Goal: Task Accomplishment & Management: Use online tool/utility

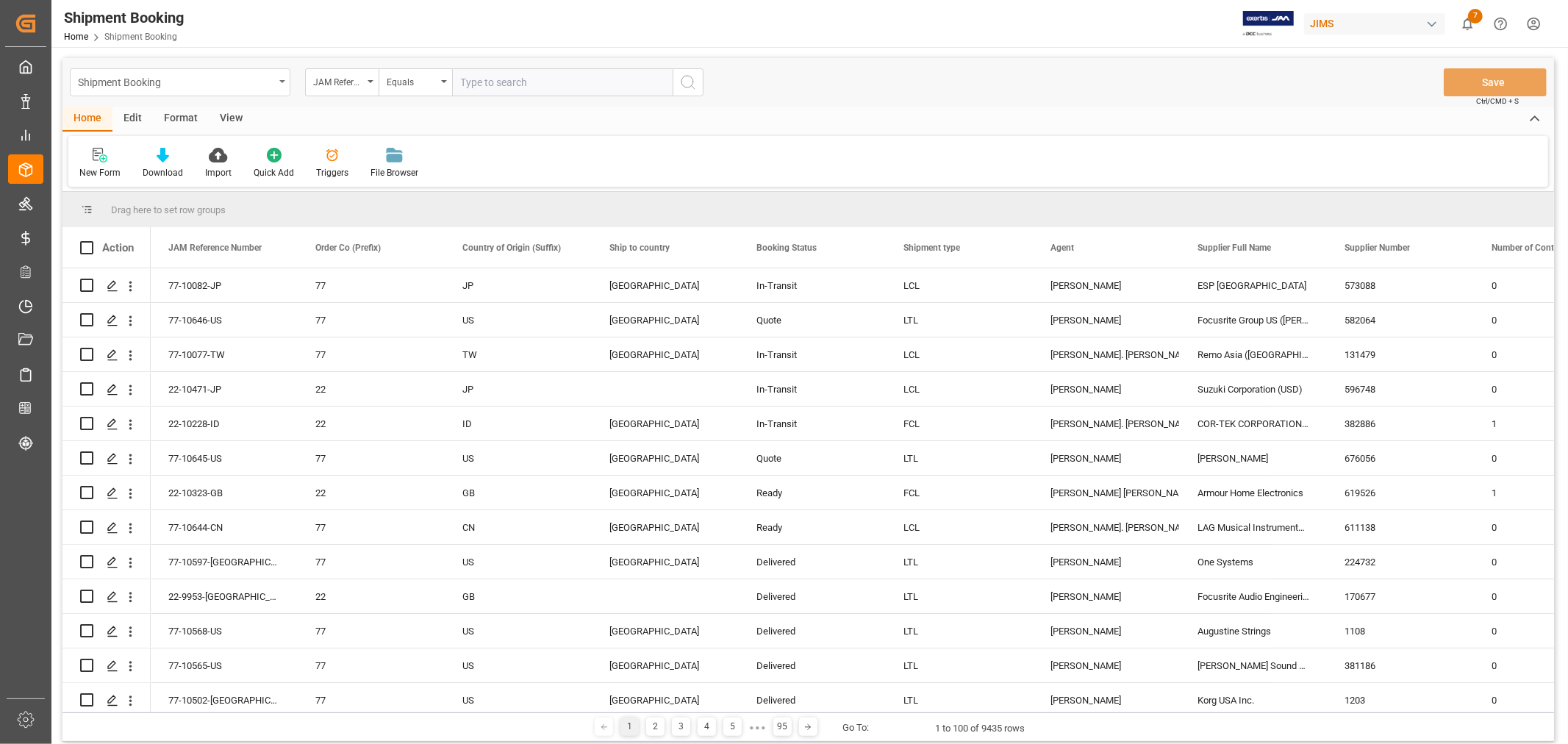
click at [275, 77] on div "Shipment Booking" at bounding box center [180, 82] width 220 height 28
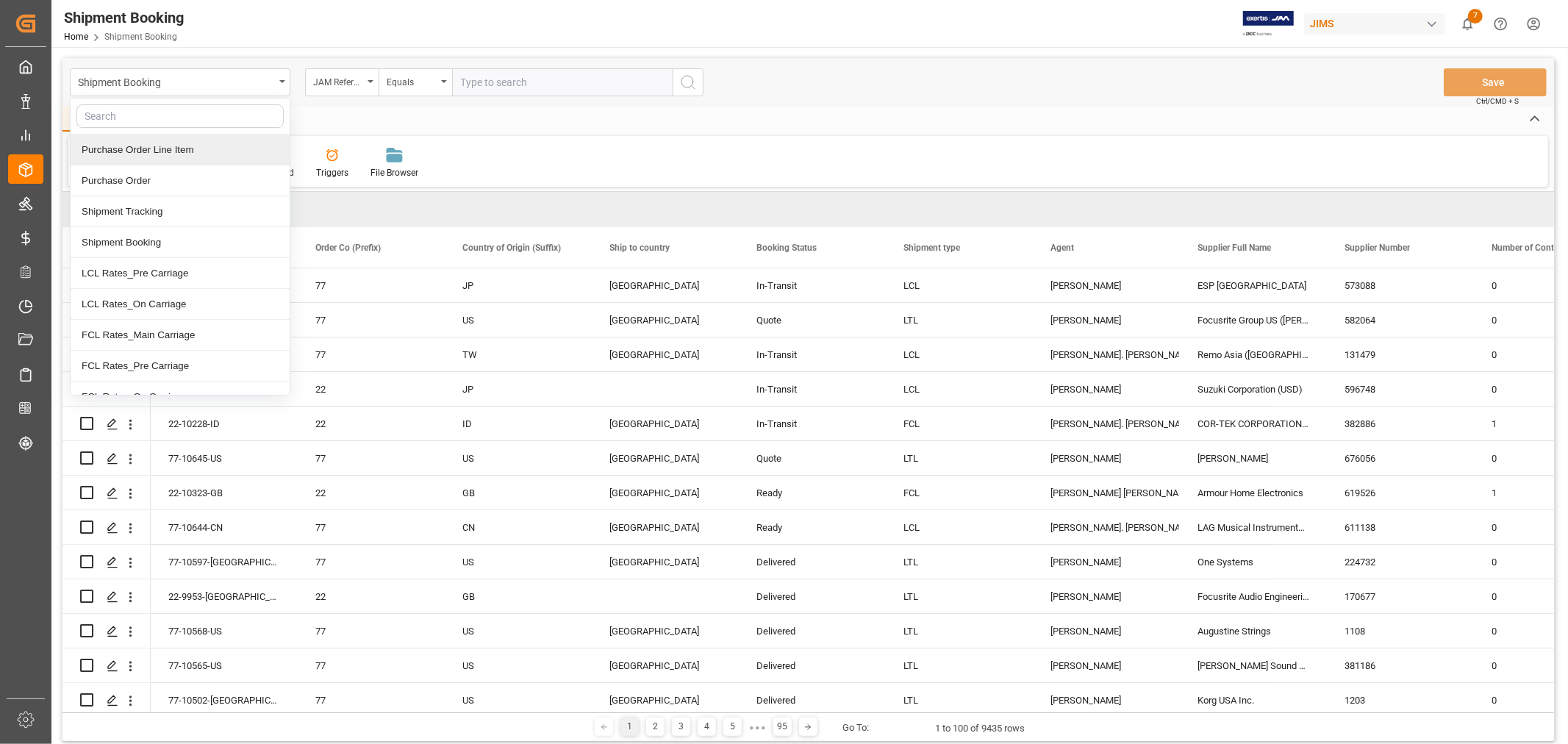
click at [189, 155] on div "Purchase Order Line Item" at bounding box center [180, 150] width 219 height 31
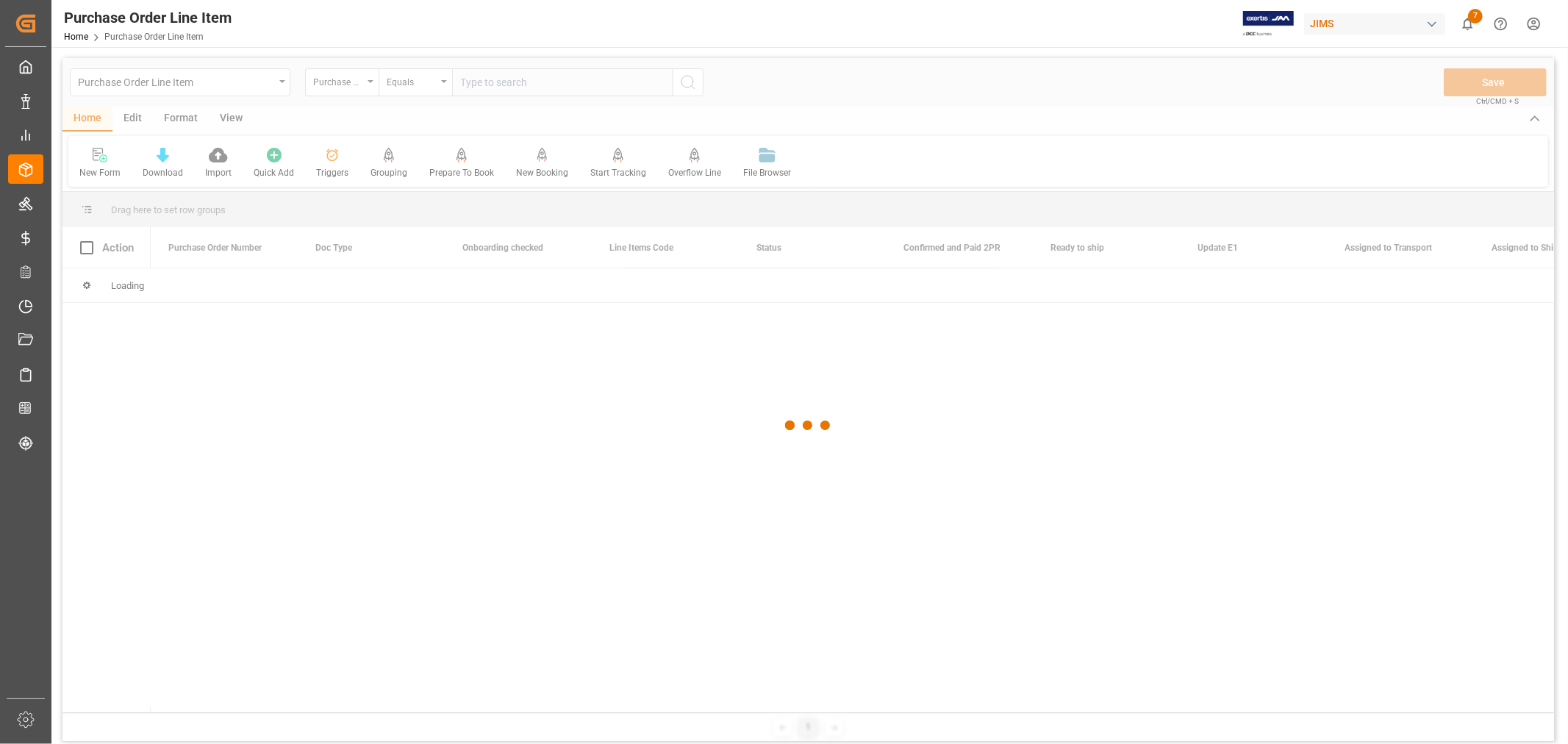
click at [343, 85] on div at bounding box center [808, 425] width 1492 height 735
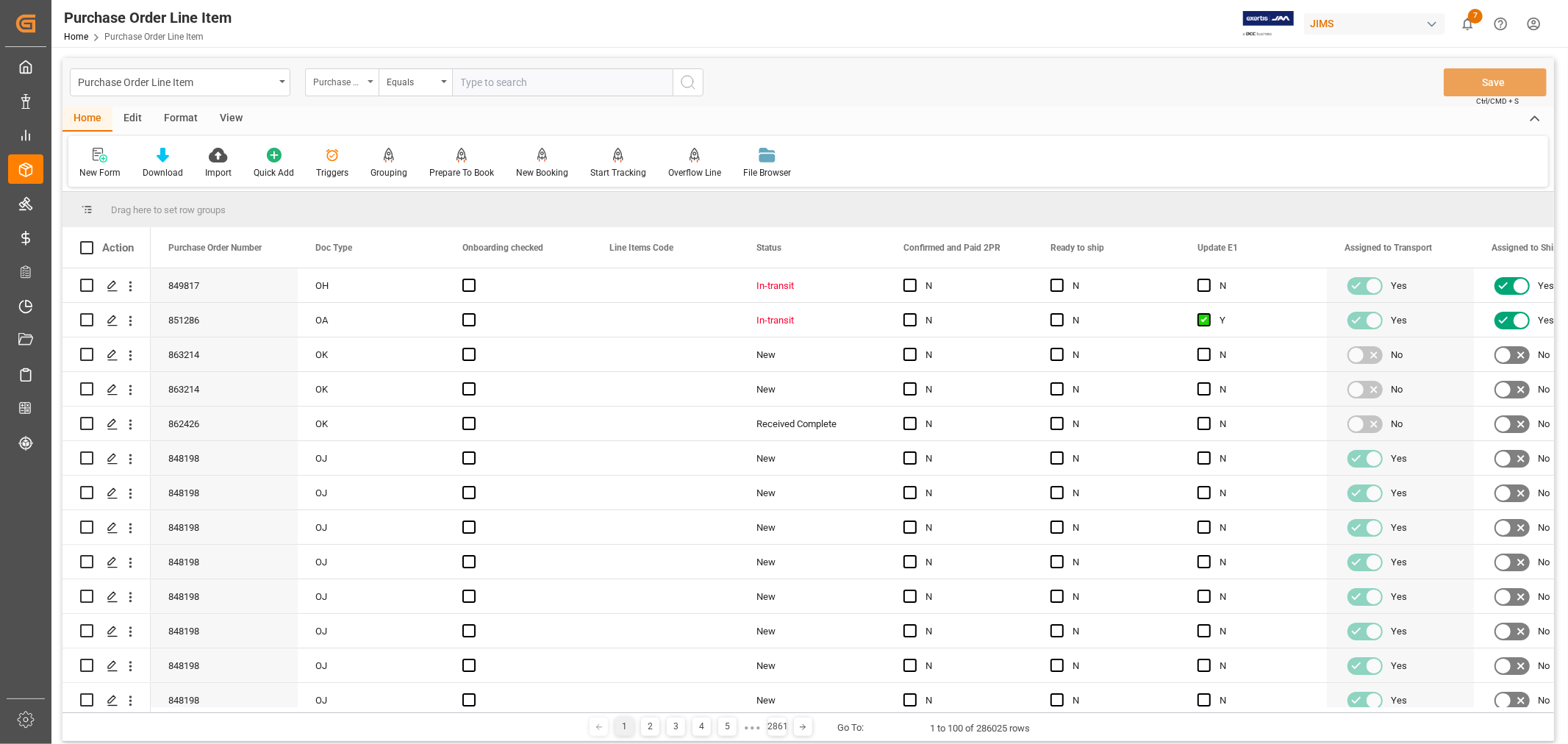
click at [346, 83] on div "Purchase Order Number" at bounding box center [338, 80] width 50 height 17
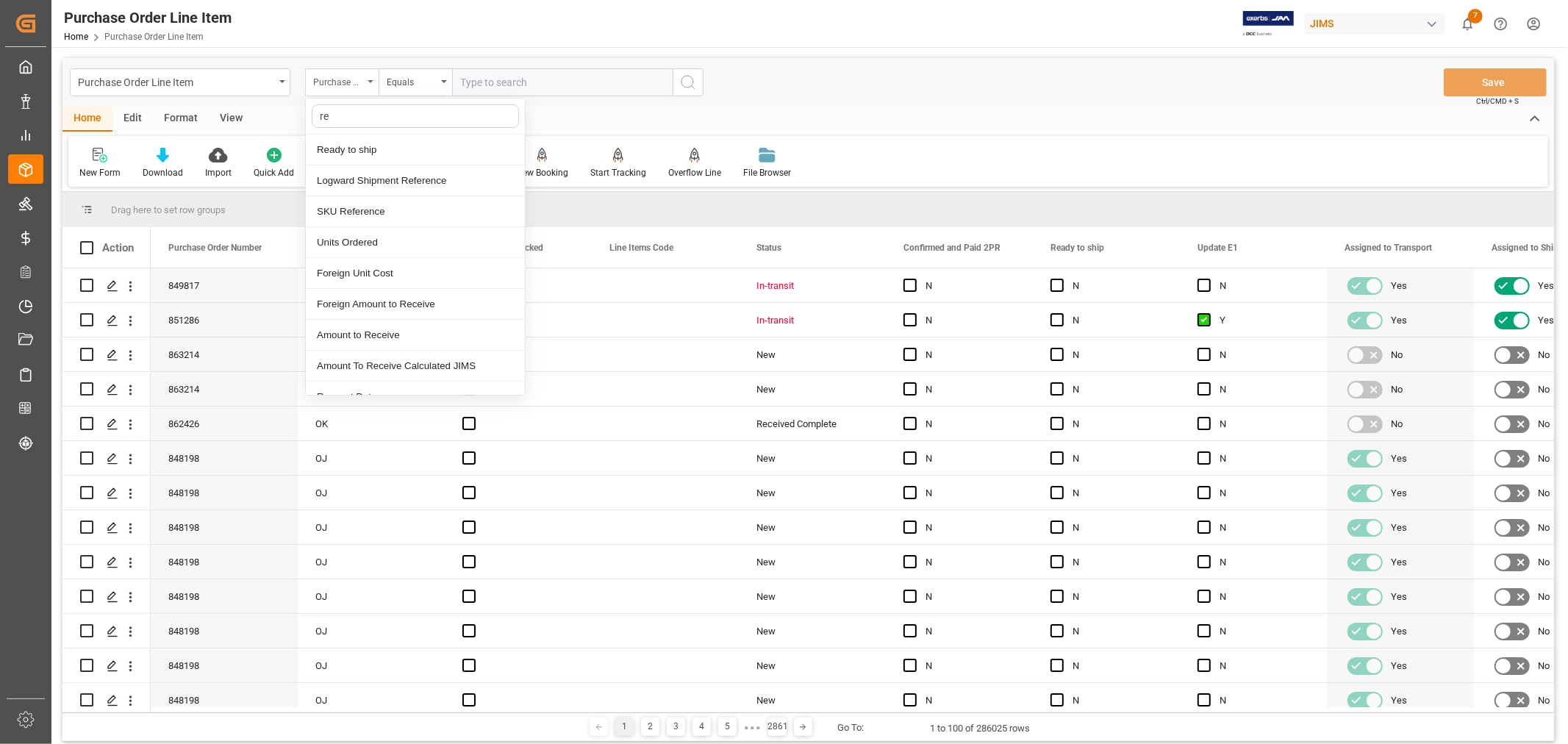
type input "ref"
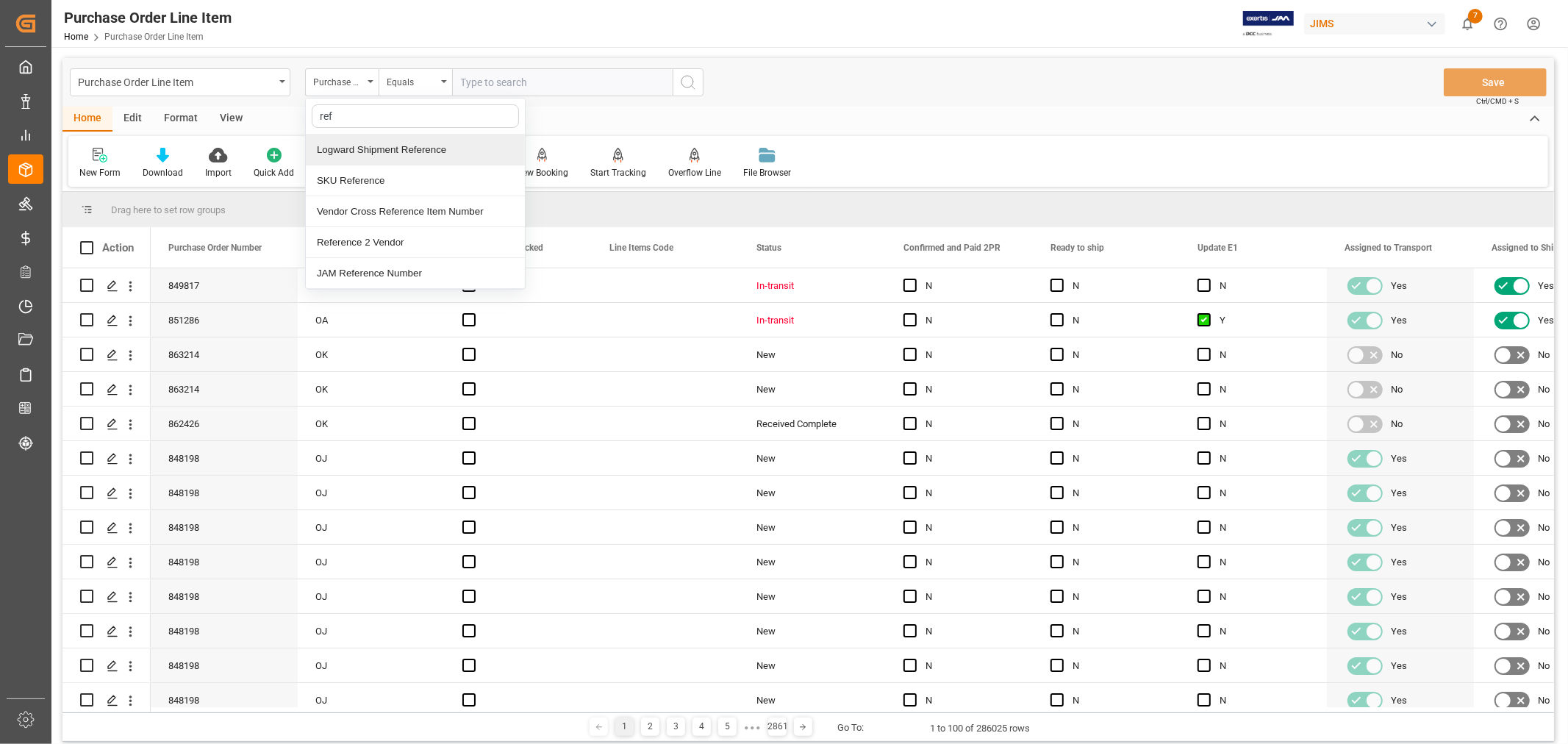
click at [385, 153] on div "Logward Shipment Reference" at bounding box center [415, 150] width 219 height 31
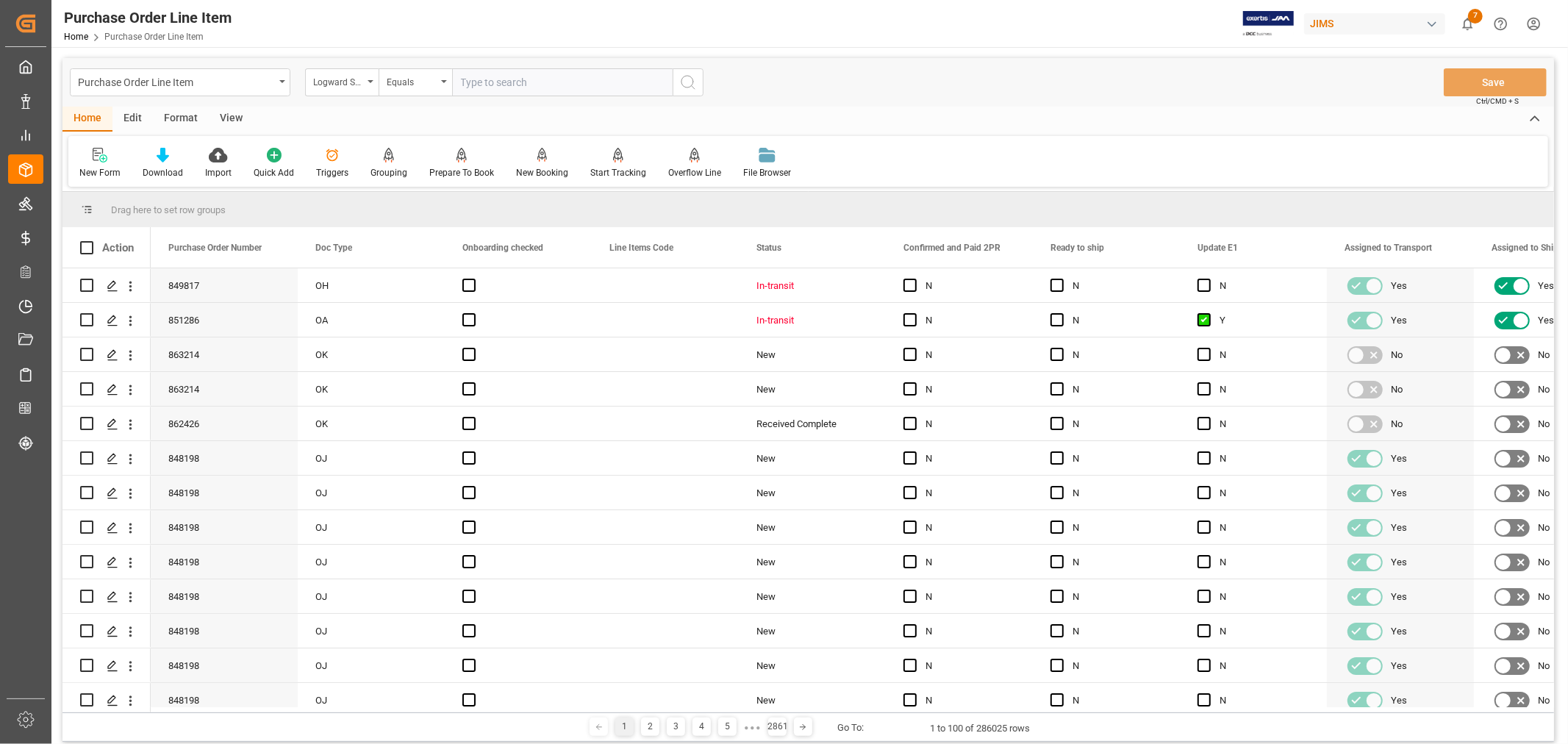
click at [493, 87] on input "text" at bounding box center [562, 82] width 220 height 28
click at [500, 76] on input "text" at bounding box center [562, 82] width 220 height 28
type input "77-9993-cn"
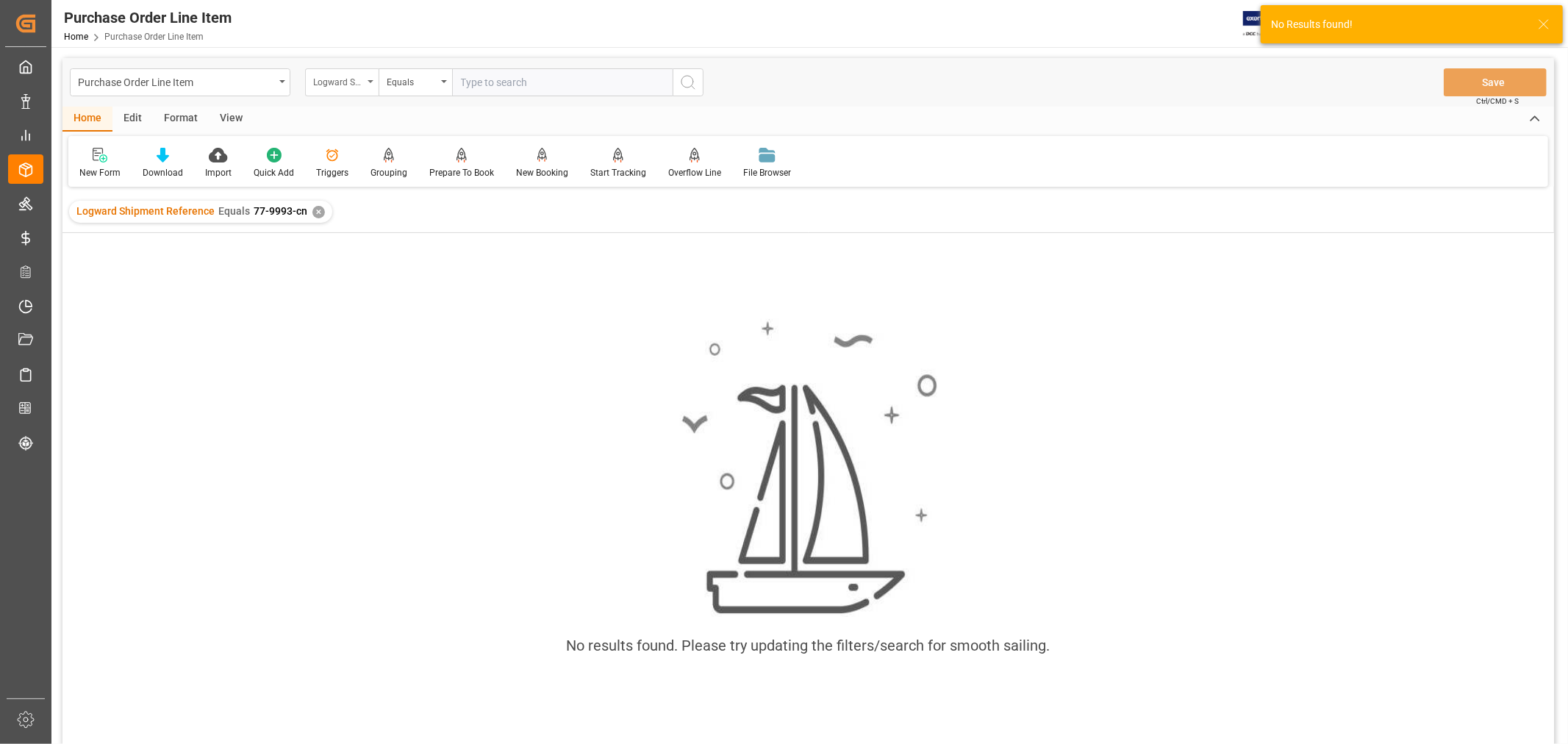
click at [343, 90] on div "Logward Shipment Reference" at bounding box center [342, 82] width 74 height 28
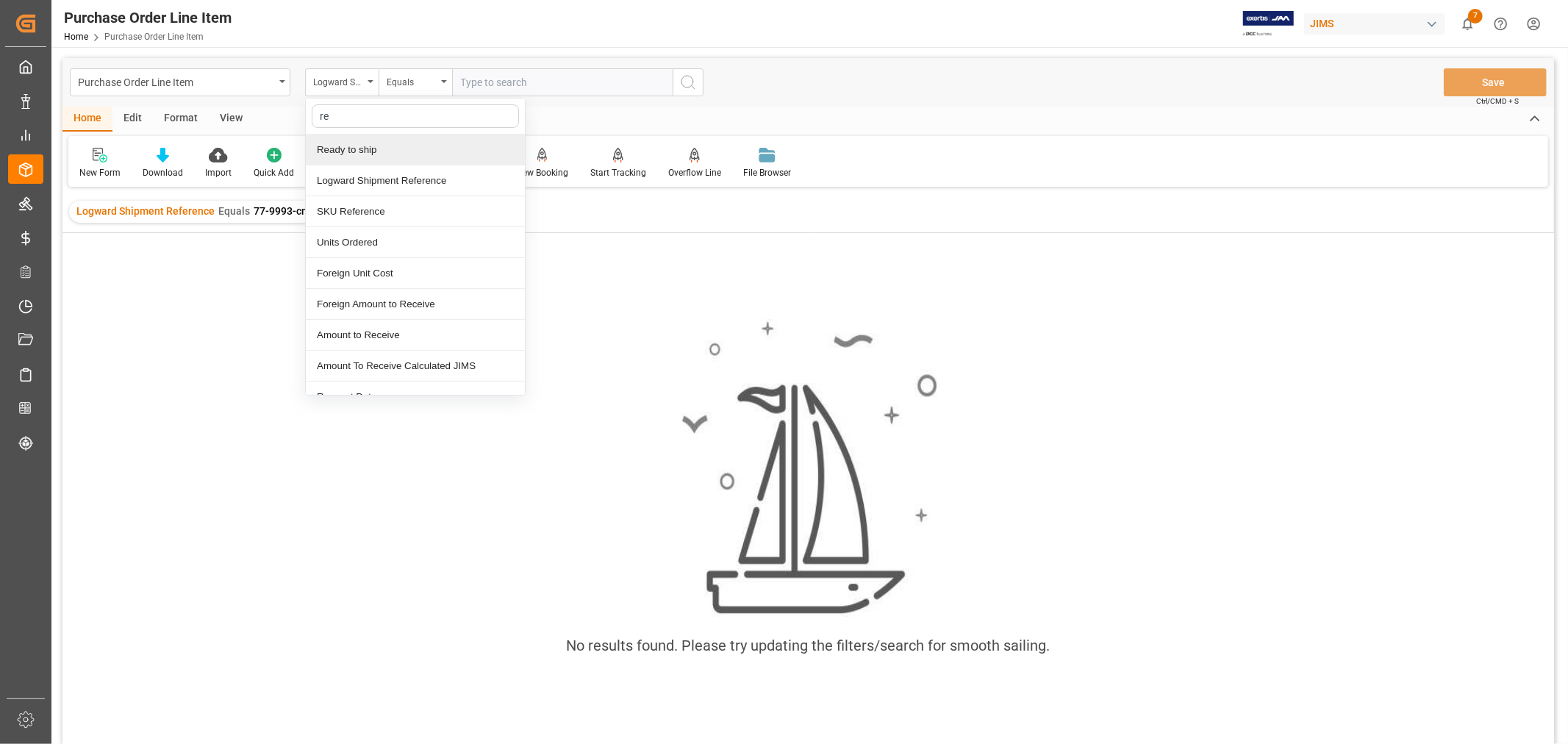
type input "ref"
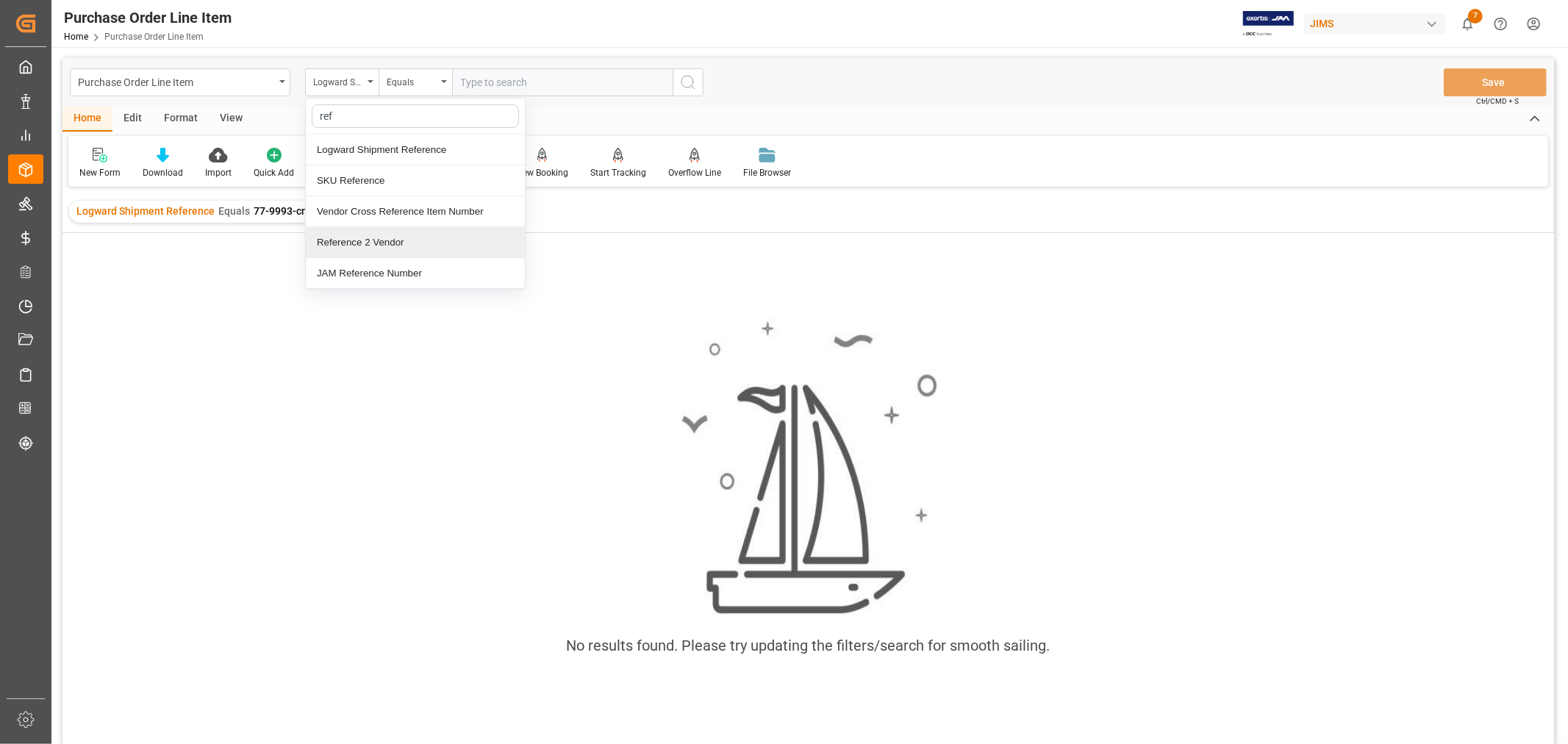
click at [361, 243] on div "Reference 2 Vendor" at bounding box center [415, 243] width 219 height 31
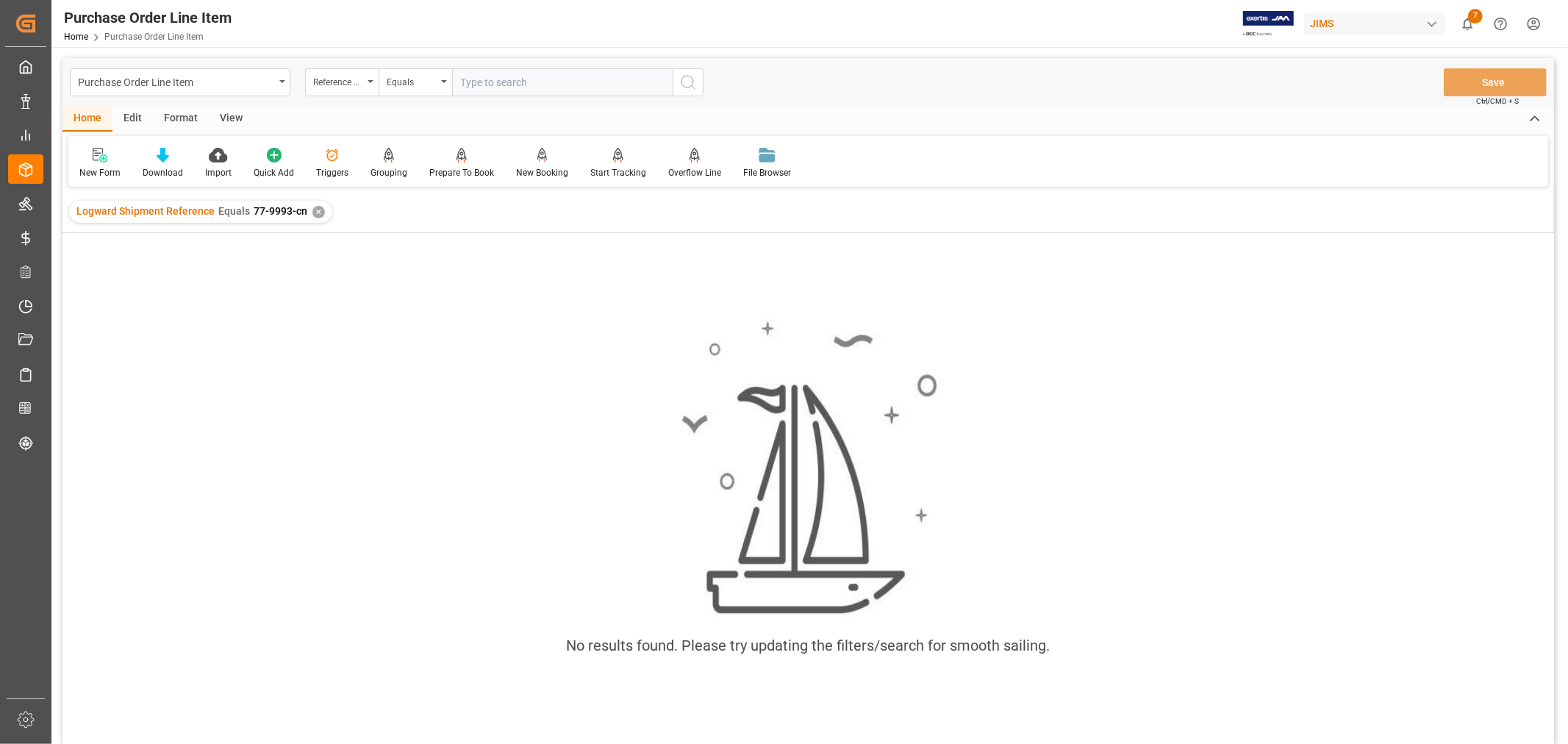
click at [321, 209] on div "Logward Shipment Reference Equals 77-9993-cn ✕" at bounding box center [201, 212] width 263 height 22
click at [319, 210] on div "✕" at bounding box center [319, 213] width 13 height 13
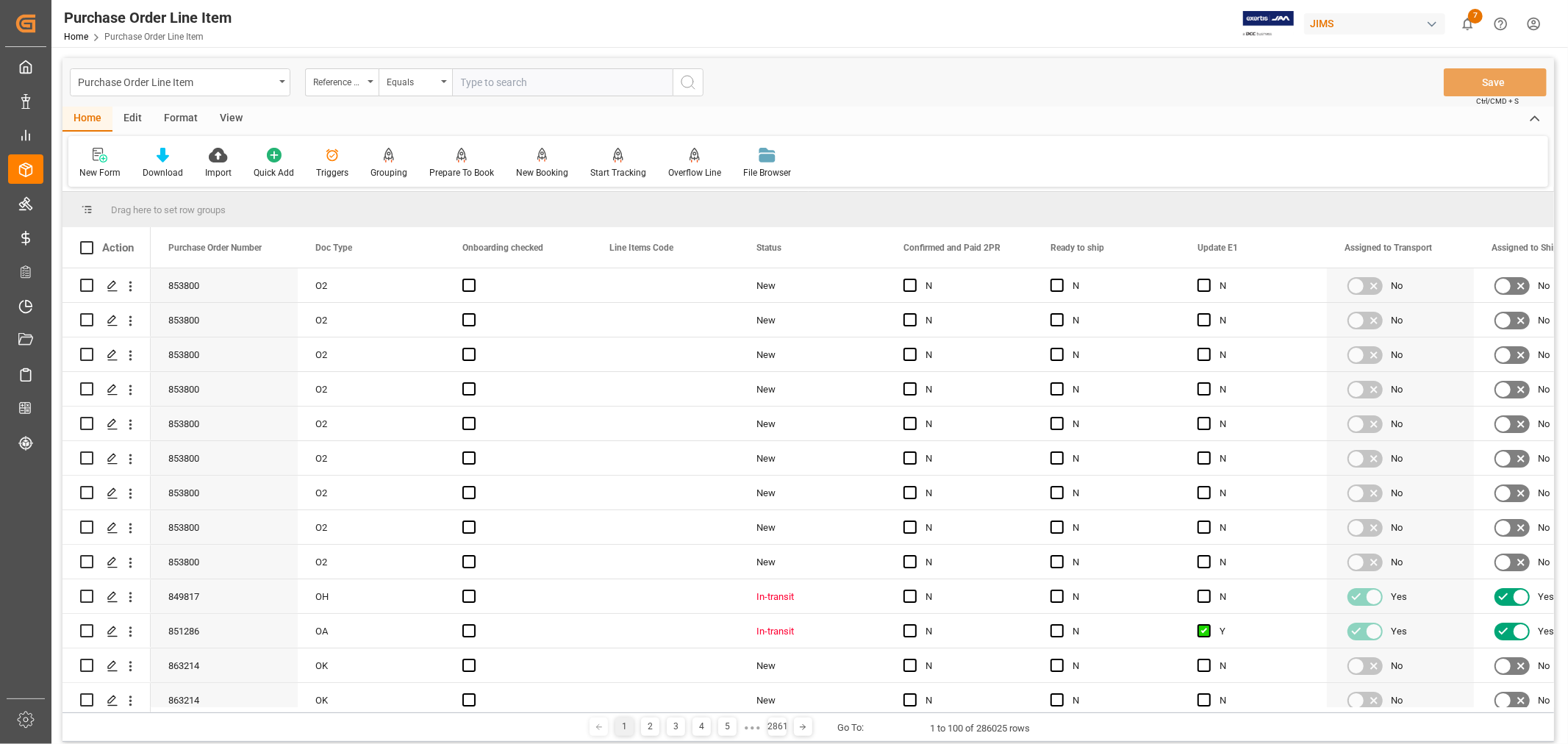
click at [476, 82] on input "text" at bounding box center [562, 82] width 220 height 28
type input "77-9993-cn"
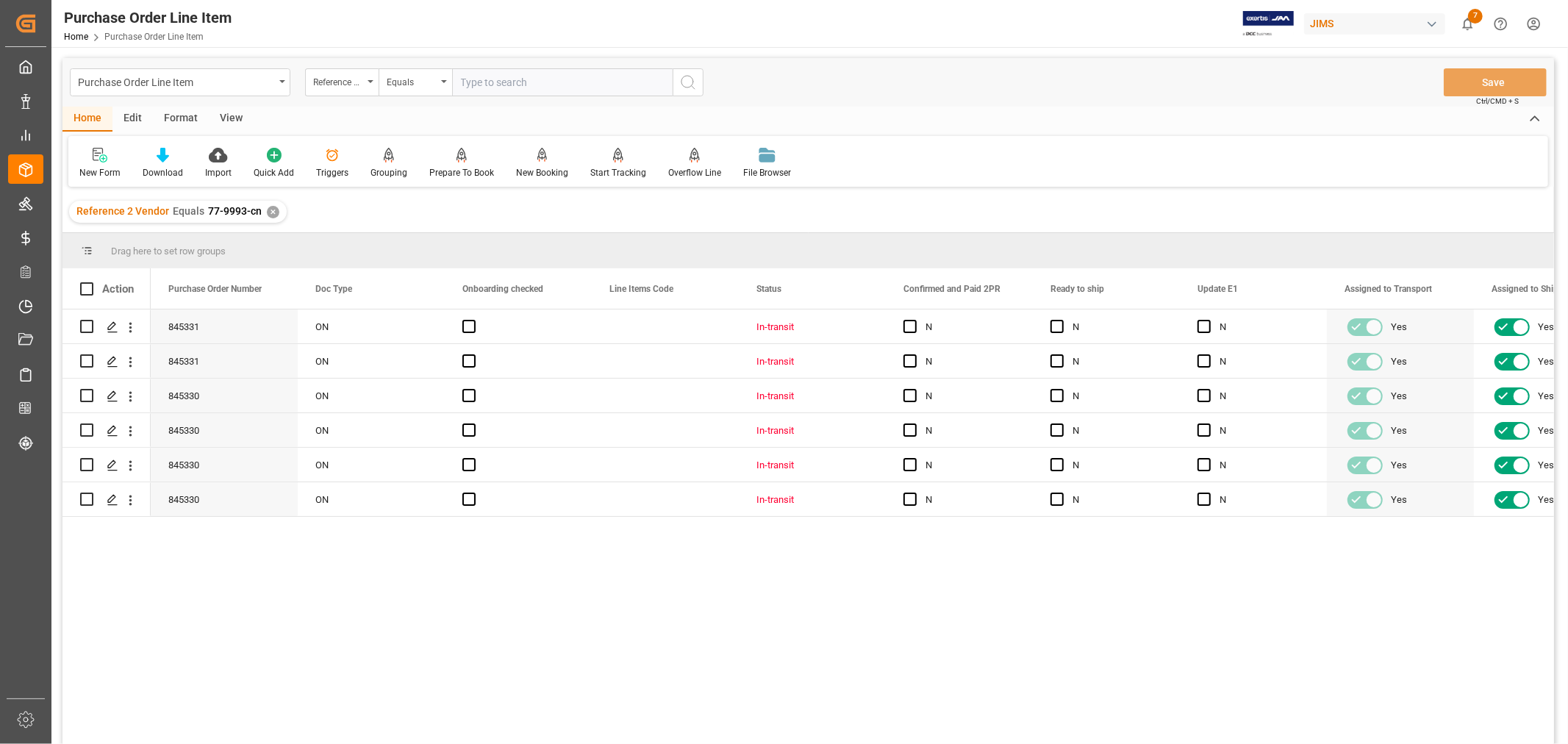
click at [231, 113] on div "View" at bounding box center [231, 119] width 45 height 25
click at [72, 173] on div "Default" at bounding box center [93, 163] width 51 height 32
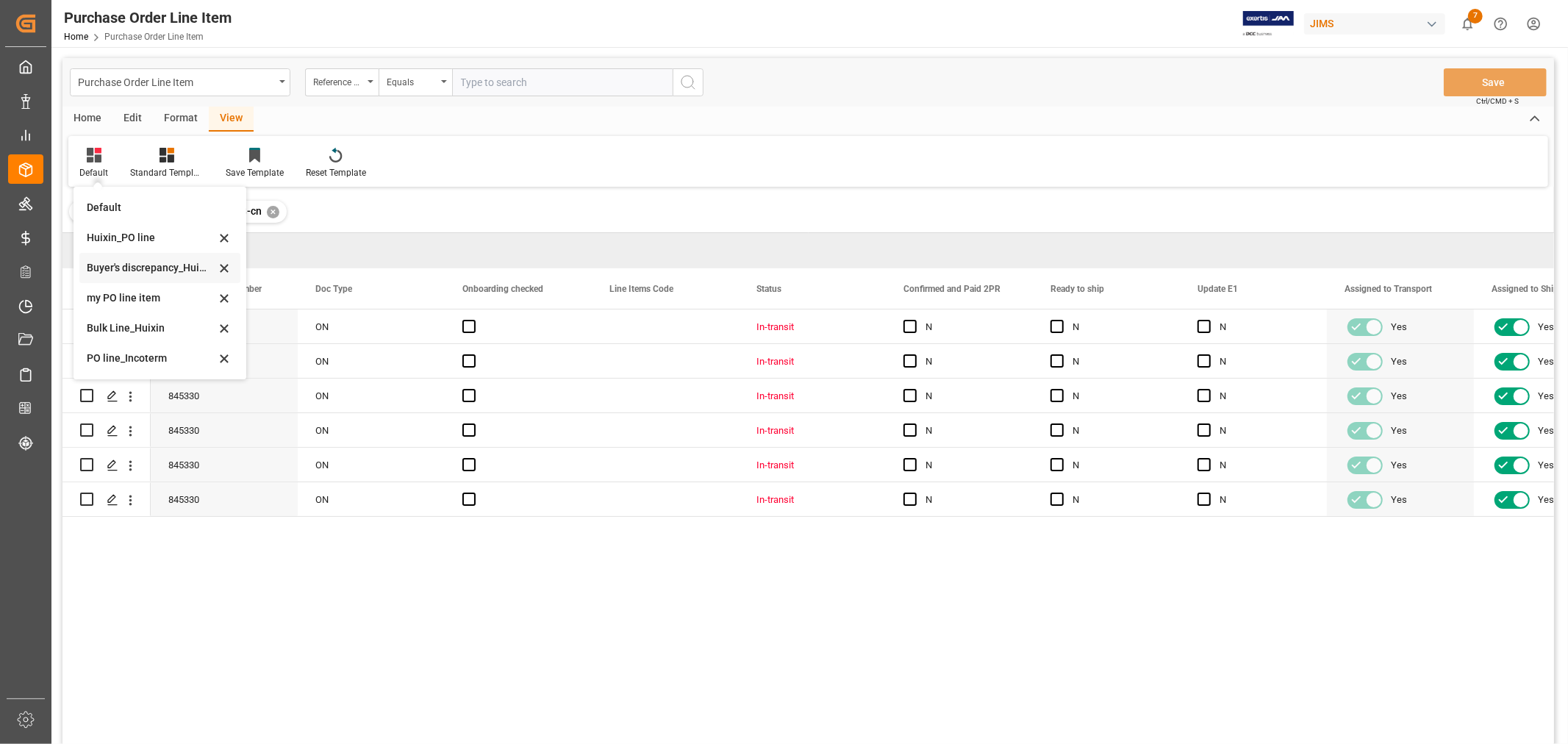
click at [140, 266] on div "Buyer's discrepancy_Huixin" at bounding box center [151, 268] width 129 height 16
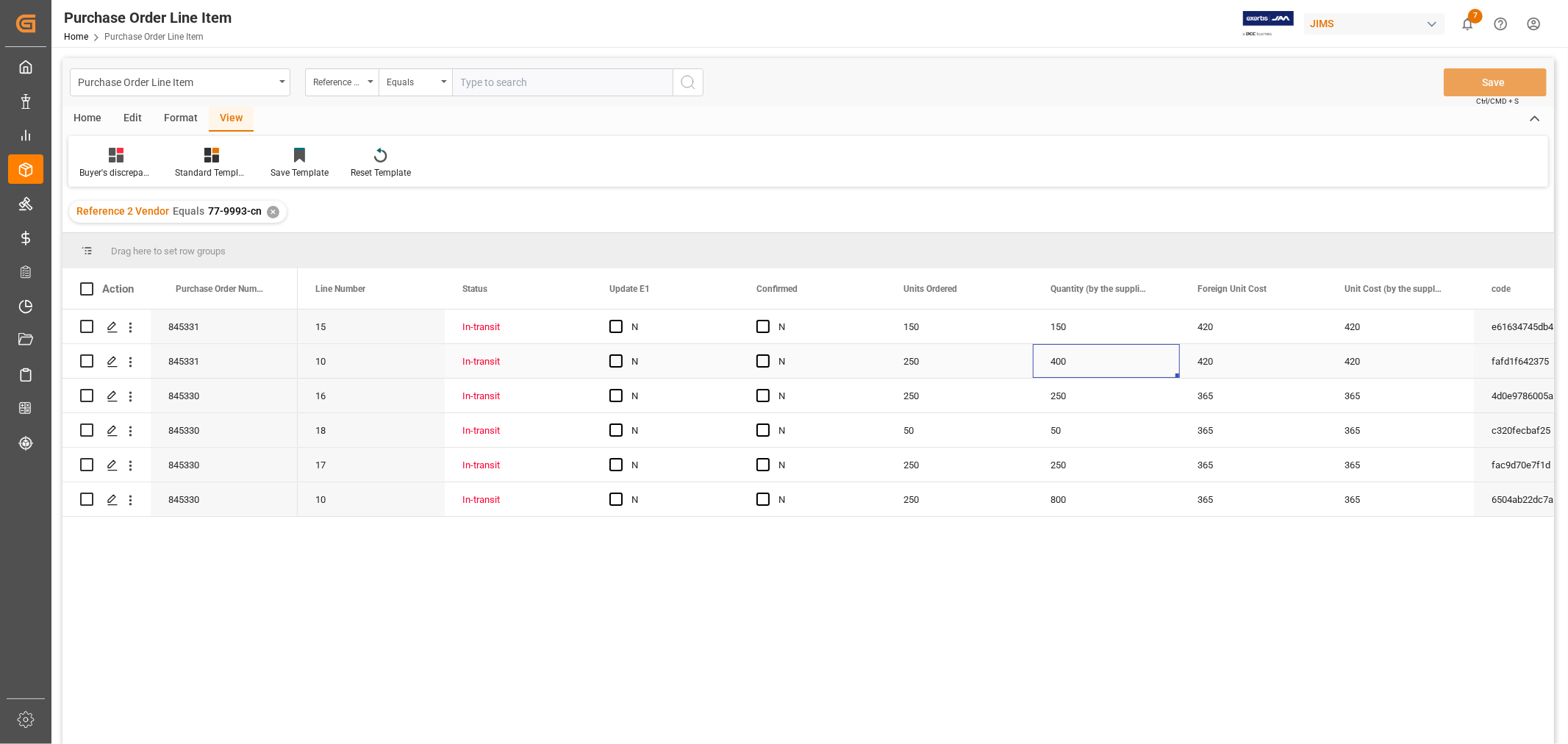
click at [1064, 360] on div "400" at bounding box center [1107, 361] width 147 height 34
click at [922, 356] on div "250" at bounding box center [959, 361] width 147 height 34
click at [1042, 356] on div "400" at bounding box center [1107, 361] width 147 height 34
click at [916, 508] on div "250" at bounding box center [959, 499] width 147 height 34
click at [1077, 500] on div "800" at bounding box center [1107, 499] width 147 height 34
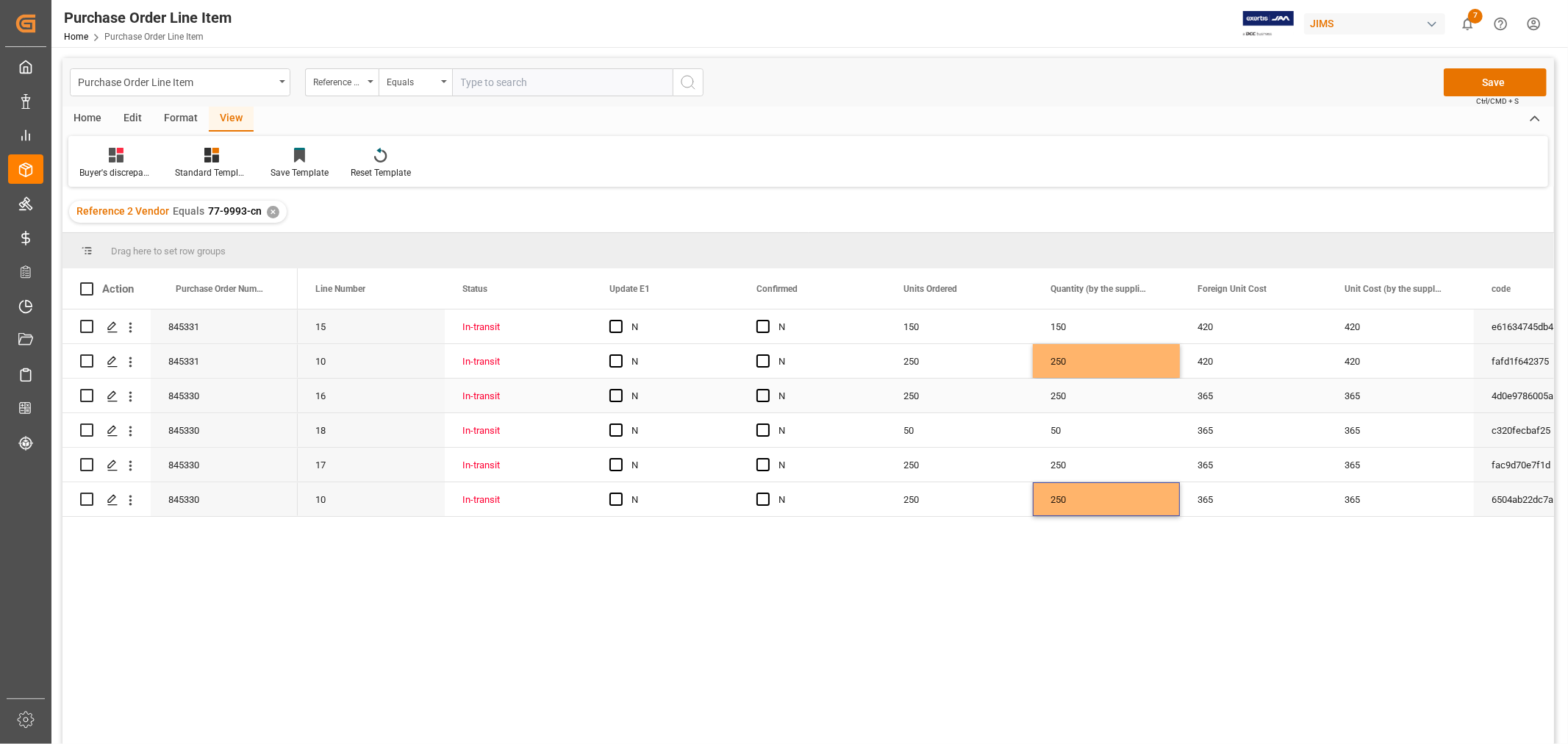
click at [1121, 394] on div "250" at bounding box center [1107, 395] width 147 height 34
click at [1472, 78] on button "Save" at bounding box center [1495, 82] width 103 height 28
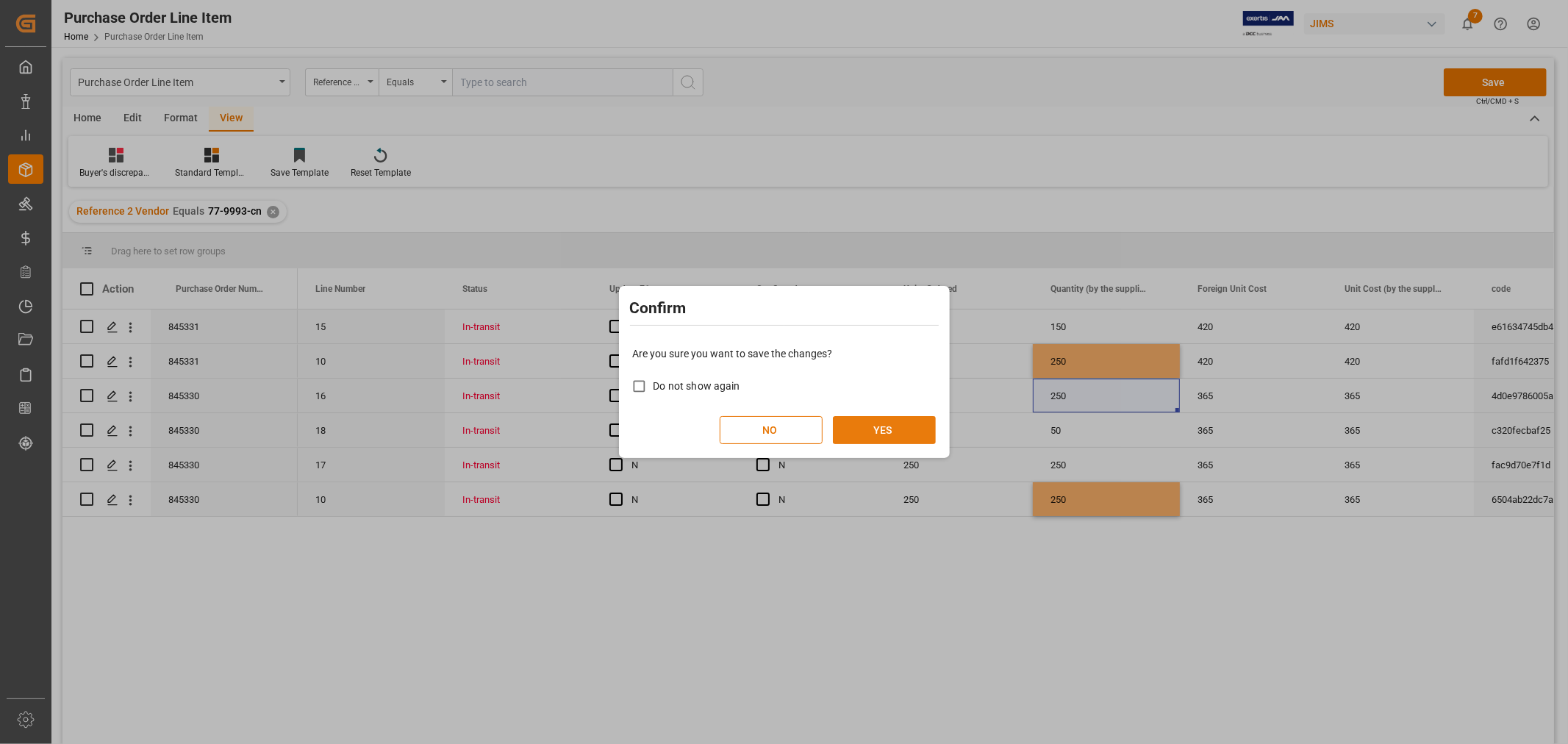
click at [891, 417] on button "YES" at bounding box center [884, 430] width 103 height 28
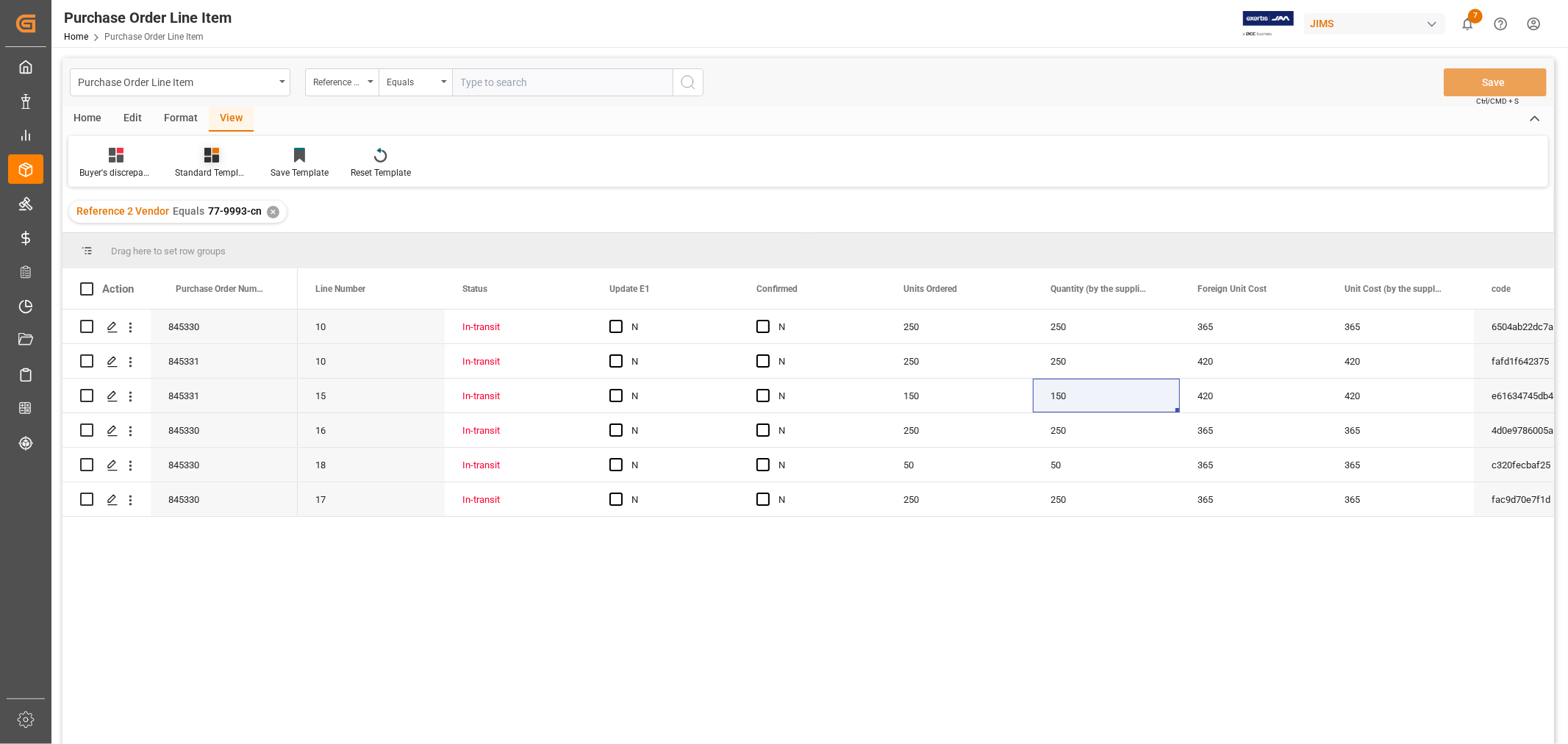
click at [212, 162] on div "Standard Templates" at bounding box center [212, 163] width 96 height 32
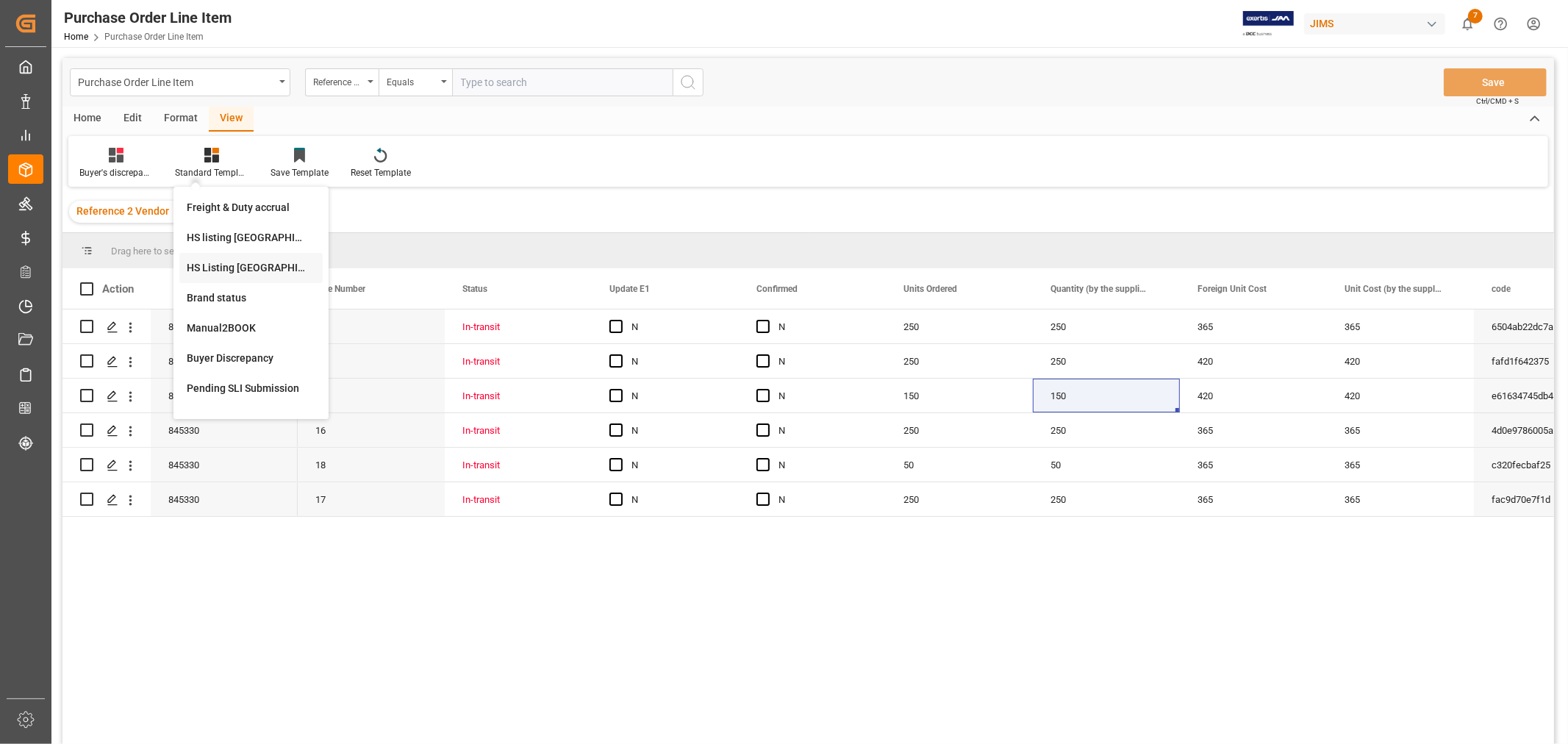
click at [229, 265] on div "HS Listing [GEOGRAPHIC_DATA]" at bounding box center [251, 268] width 129 height 16
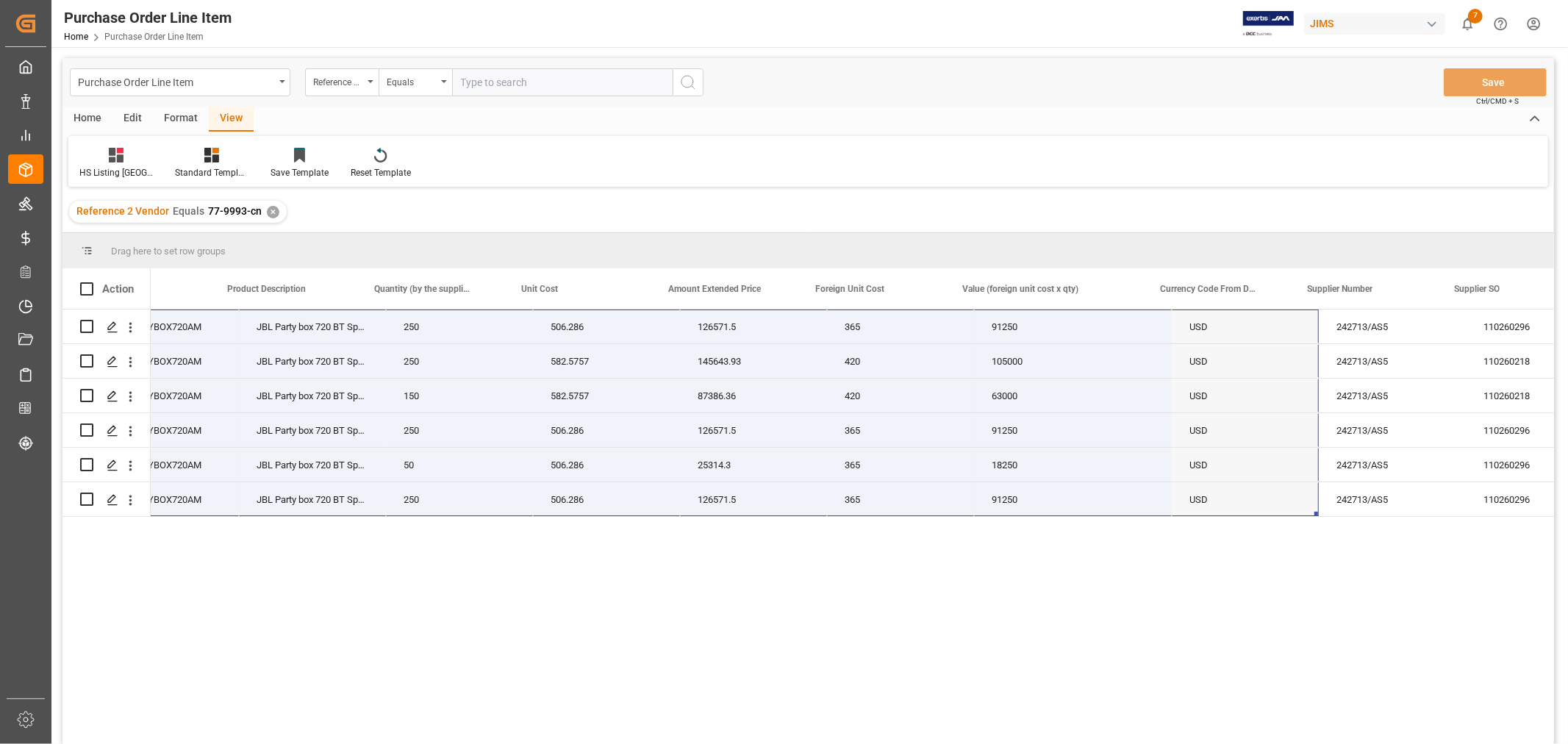
scroll to position [0, 676]
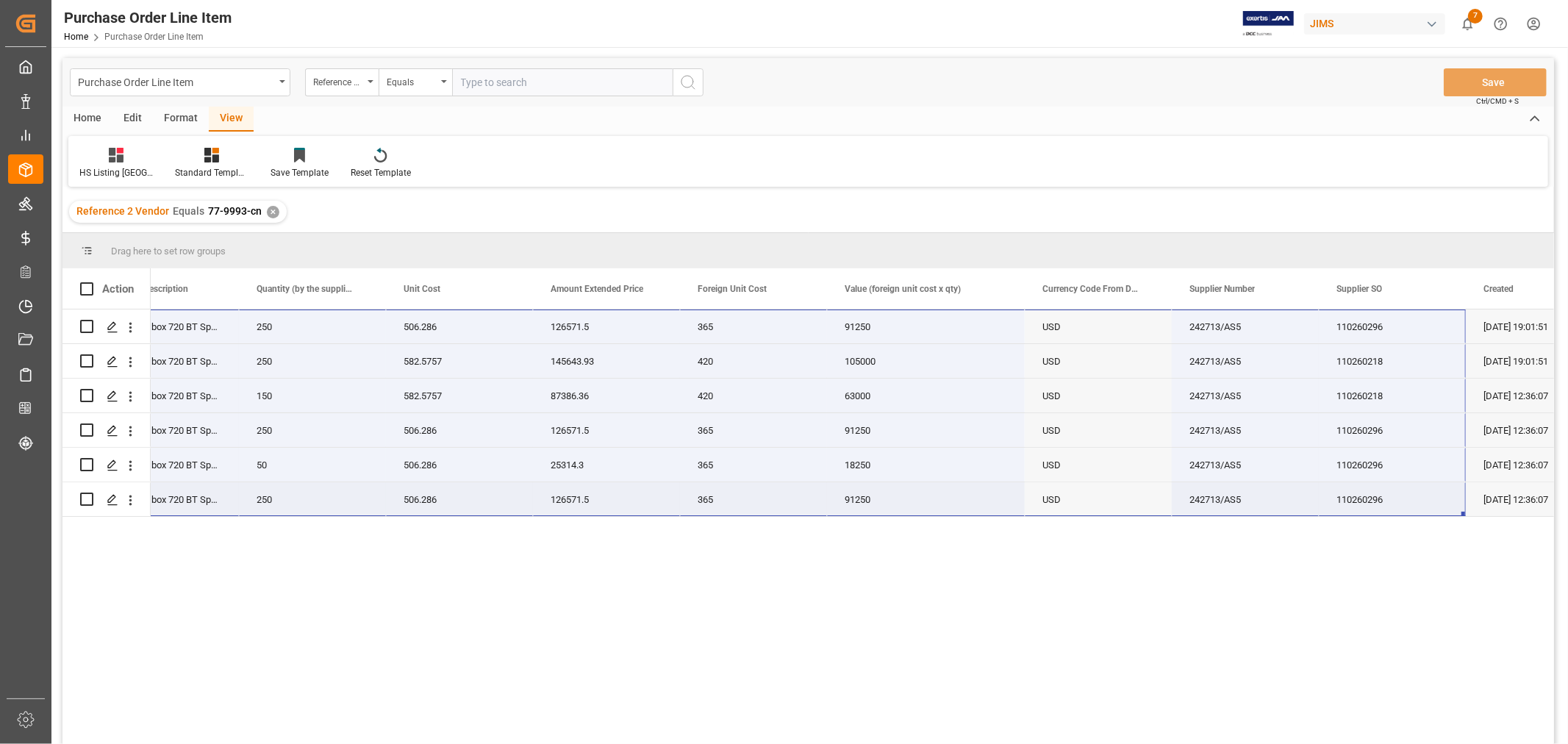
drag, startPoint x: 185, startPoint y: 325, endPoint x: 1427, endPoint y: 506, distance: 1255.1
click at [1427, 506] on div "77-9993-CN JBLPARTYBOX720AM JBL Party box 720 BT Spkr BLK 250 506.286 126571.5 …" at bounding box center [484, 413] width 2256 height 207
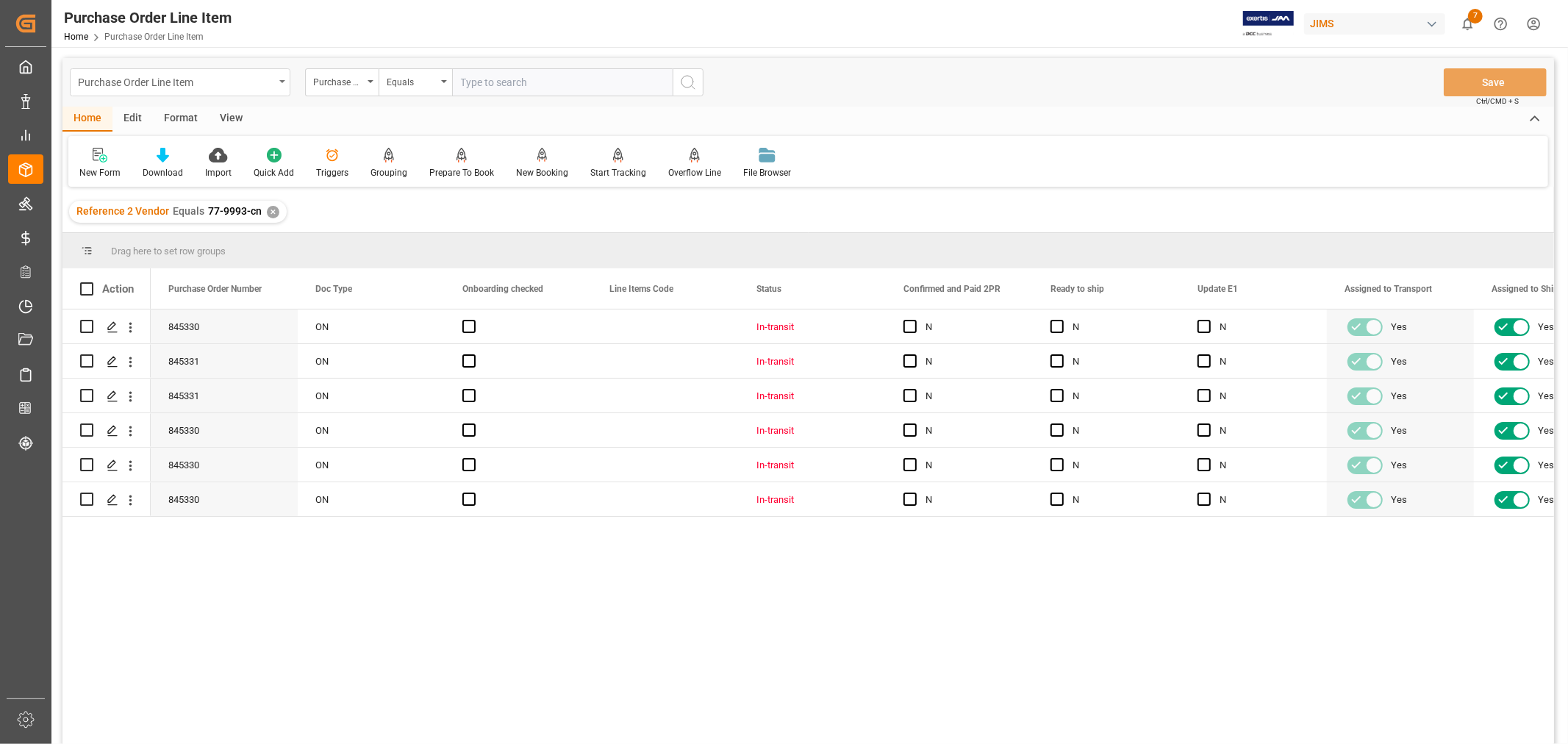
click at [87, 84] on div "Purchase Order Line Item" at bounding box center [176, 81] width 196 height 18
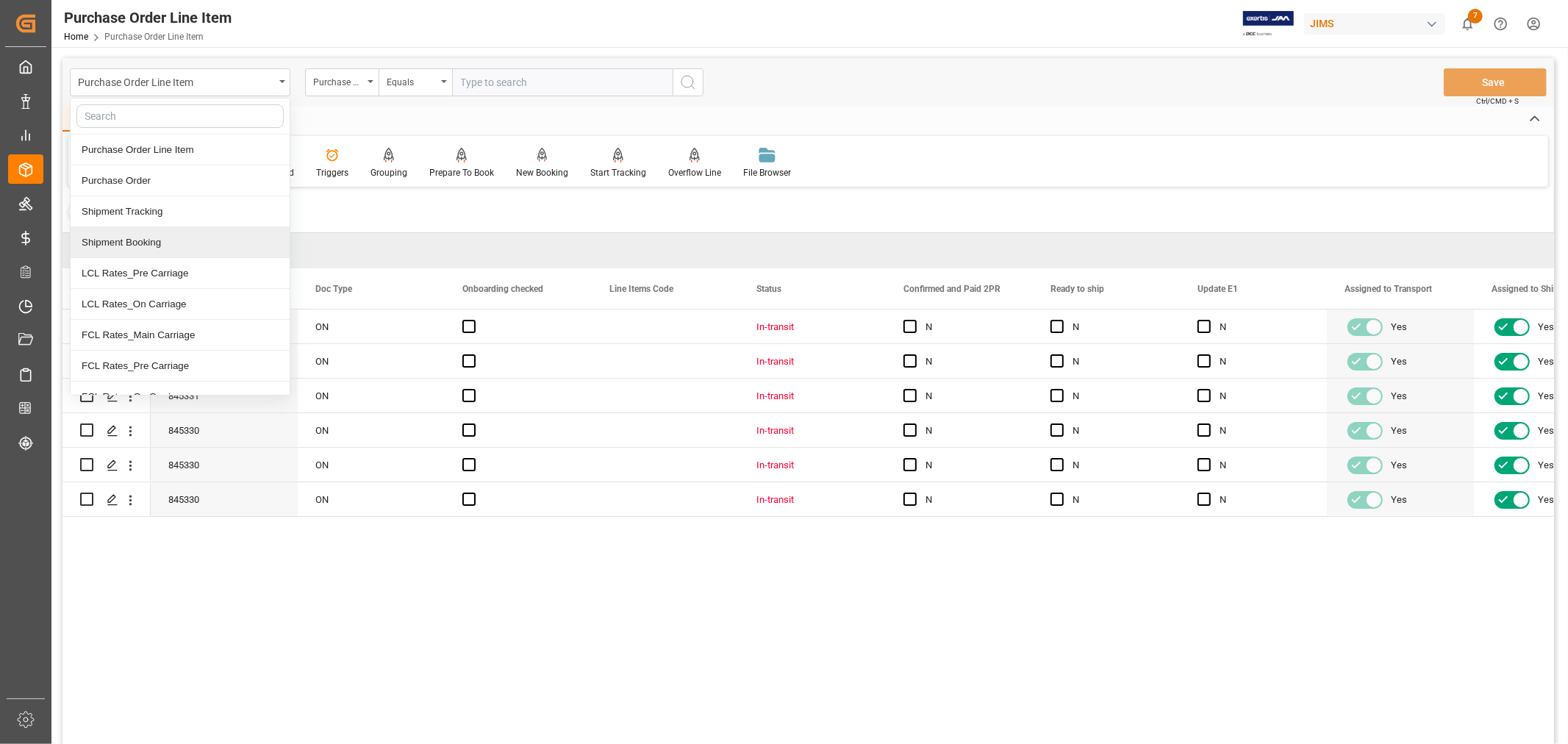
click at [157, 238] on div "Shipment Booking" at bounding box center [180, 243] width 219 height 31
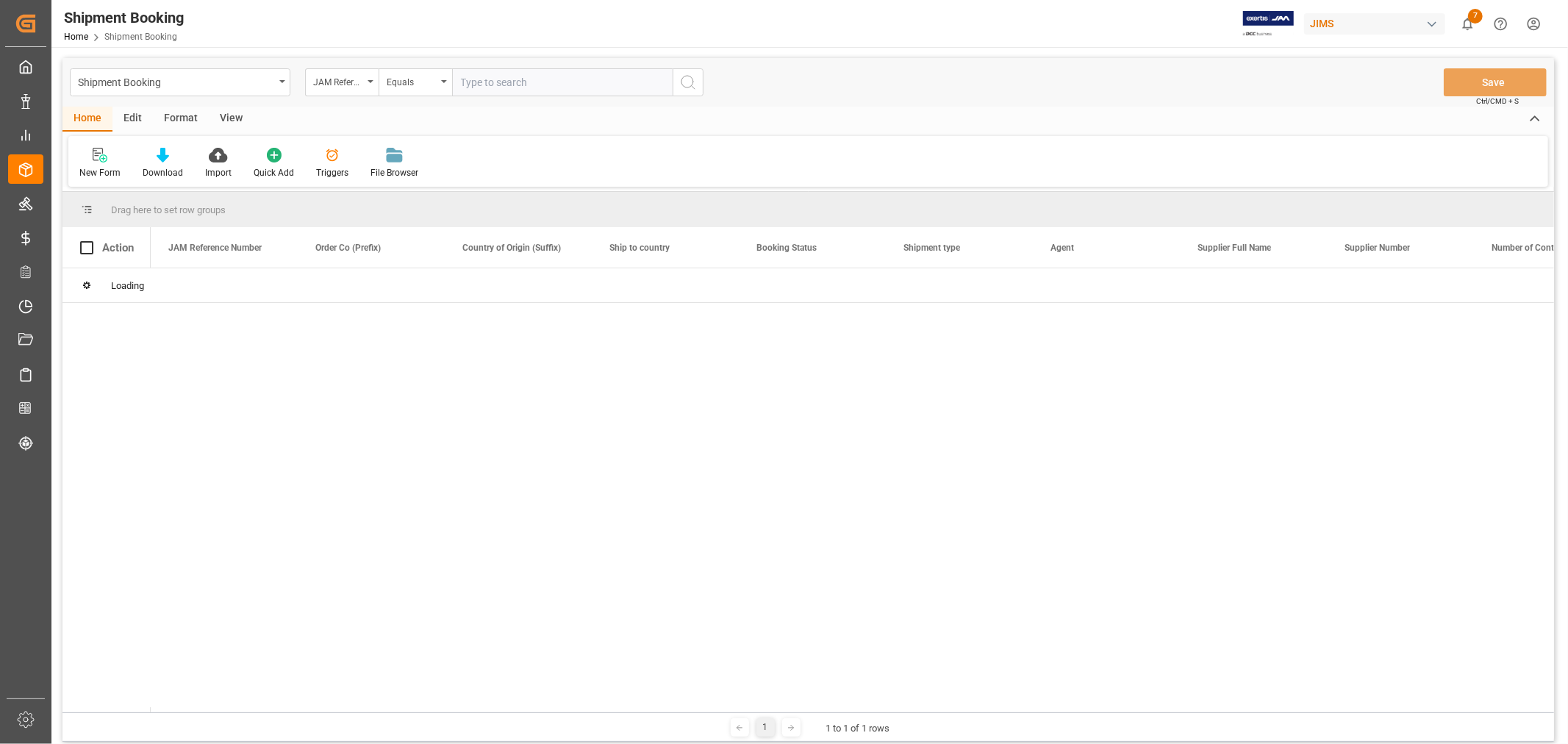
click at [530, 82] on input "text" at bounding box center [562, 82] width 220 height 28
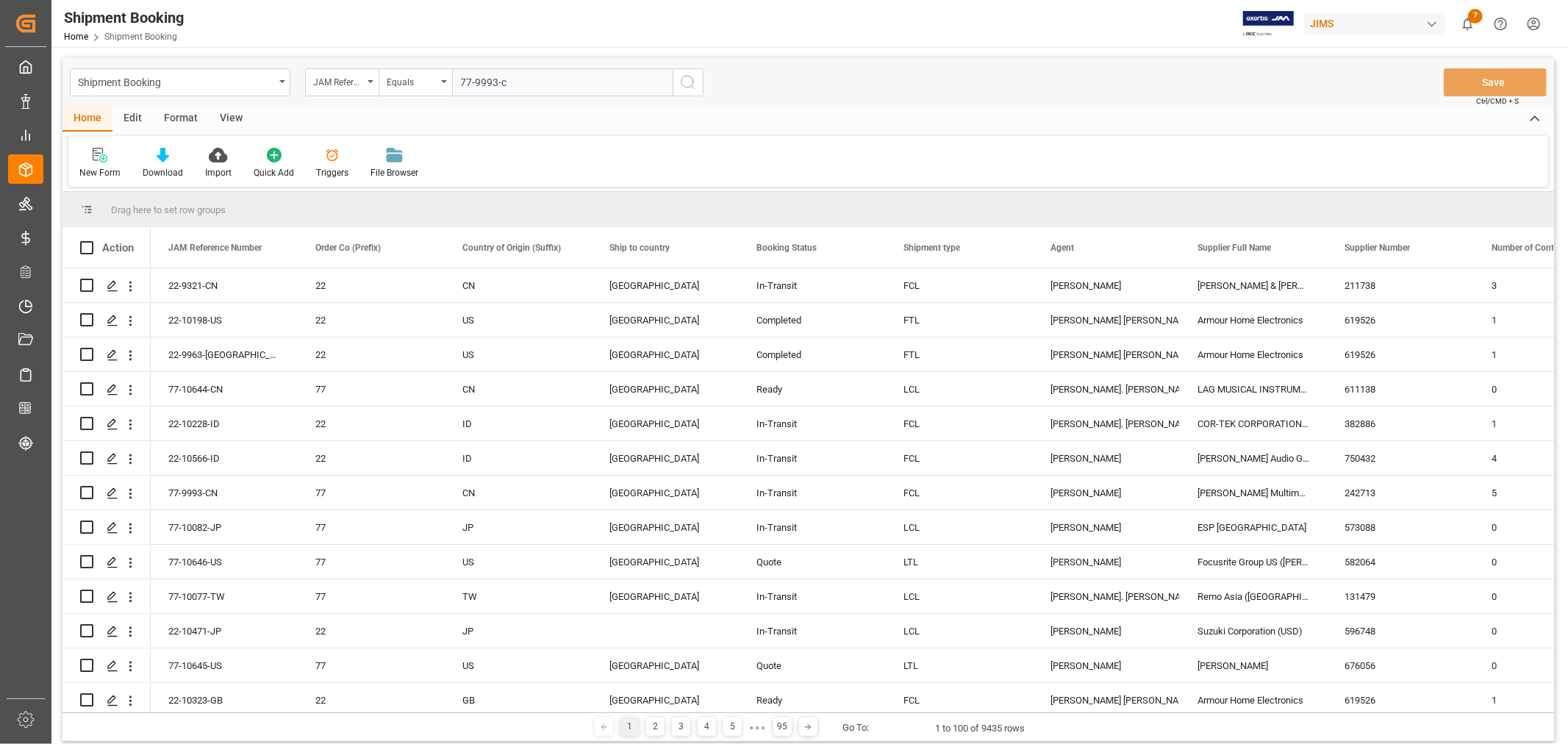
type input "77-9993-cn"
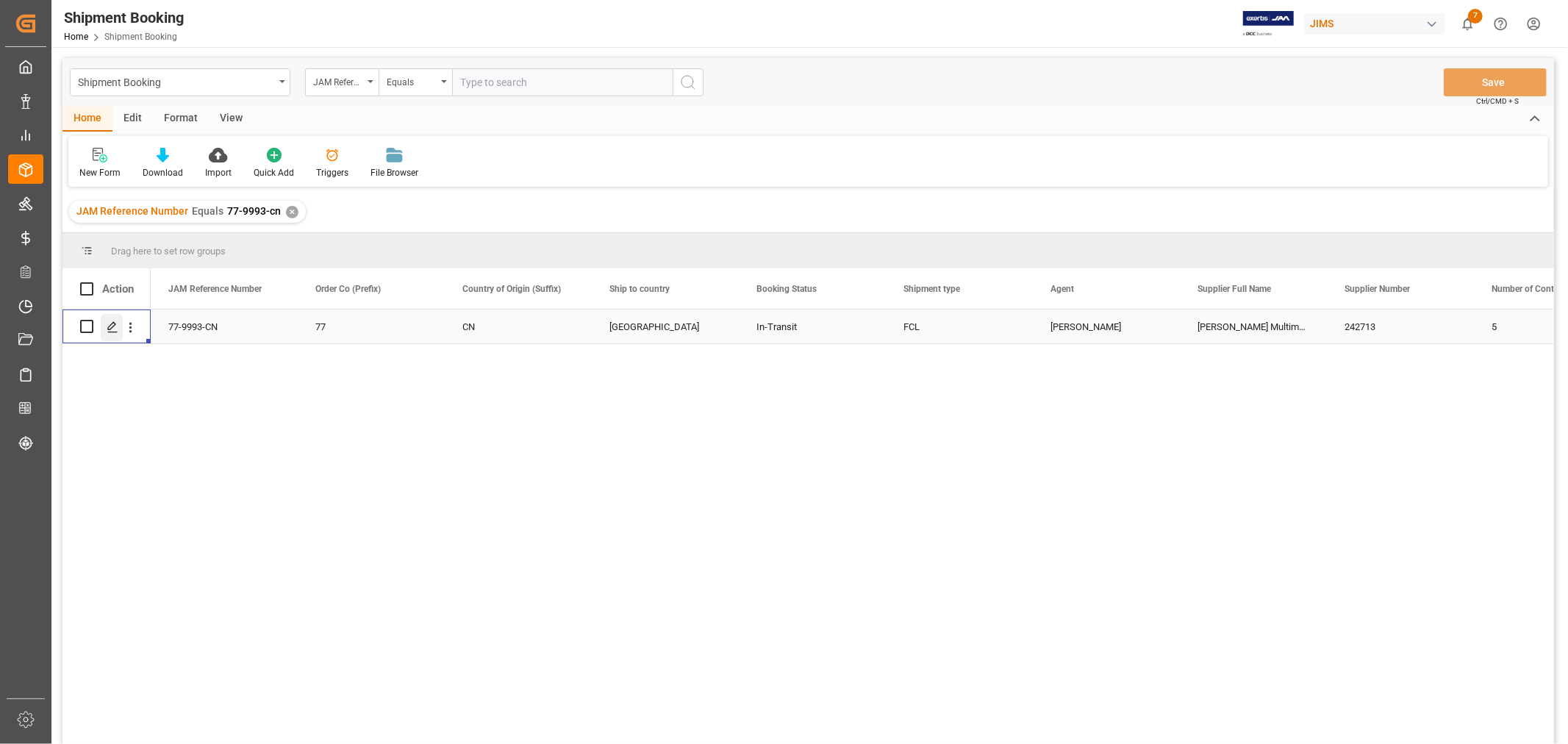
click at [111, 322] on icon "Press SPACE to select this row." at bounding box center [112, 327] width 12 height 12
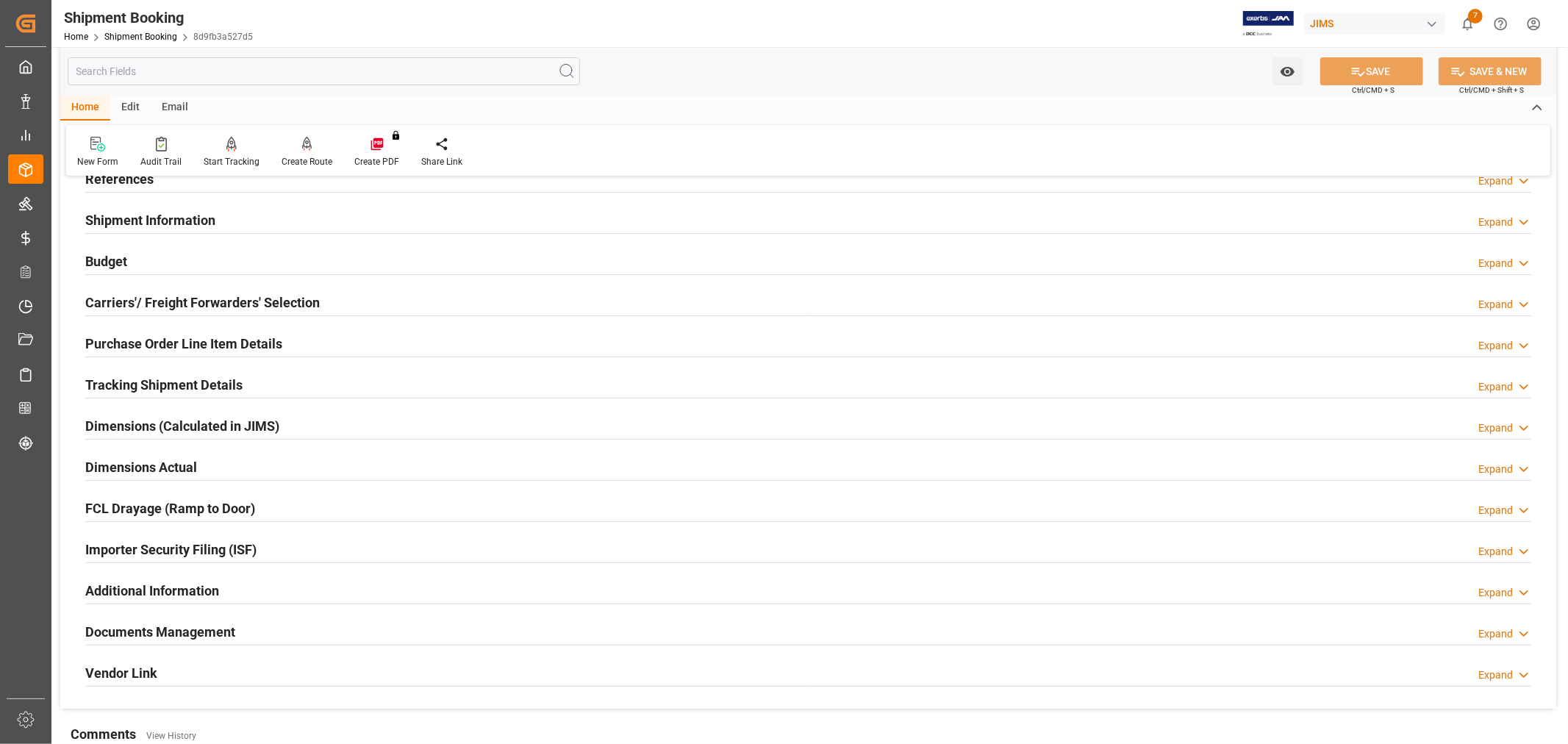
scroll to position [361, 0]
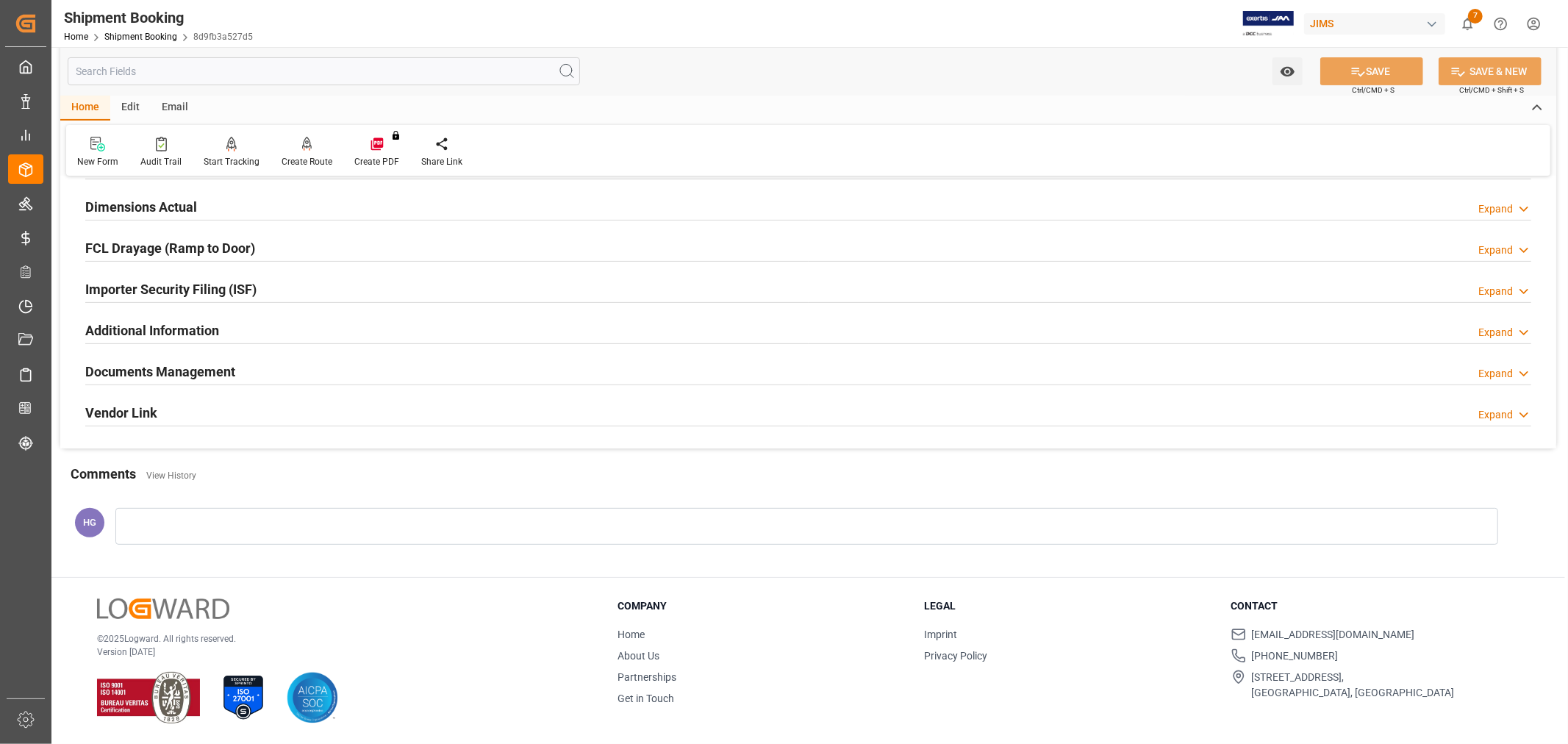
click at [136, 375] on h2 "Documents Management" at bounding box center [160, 372] width 150 height 20
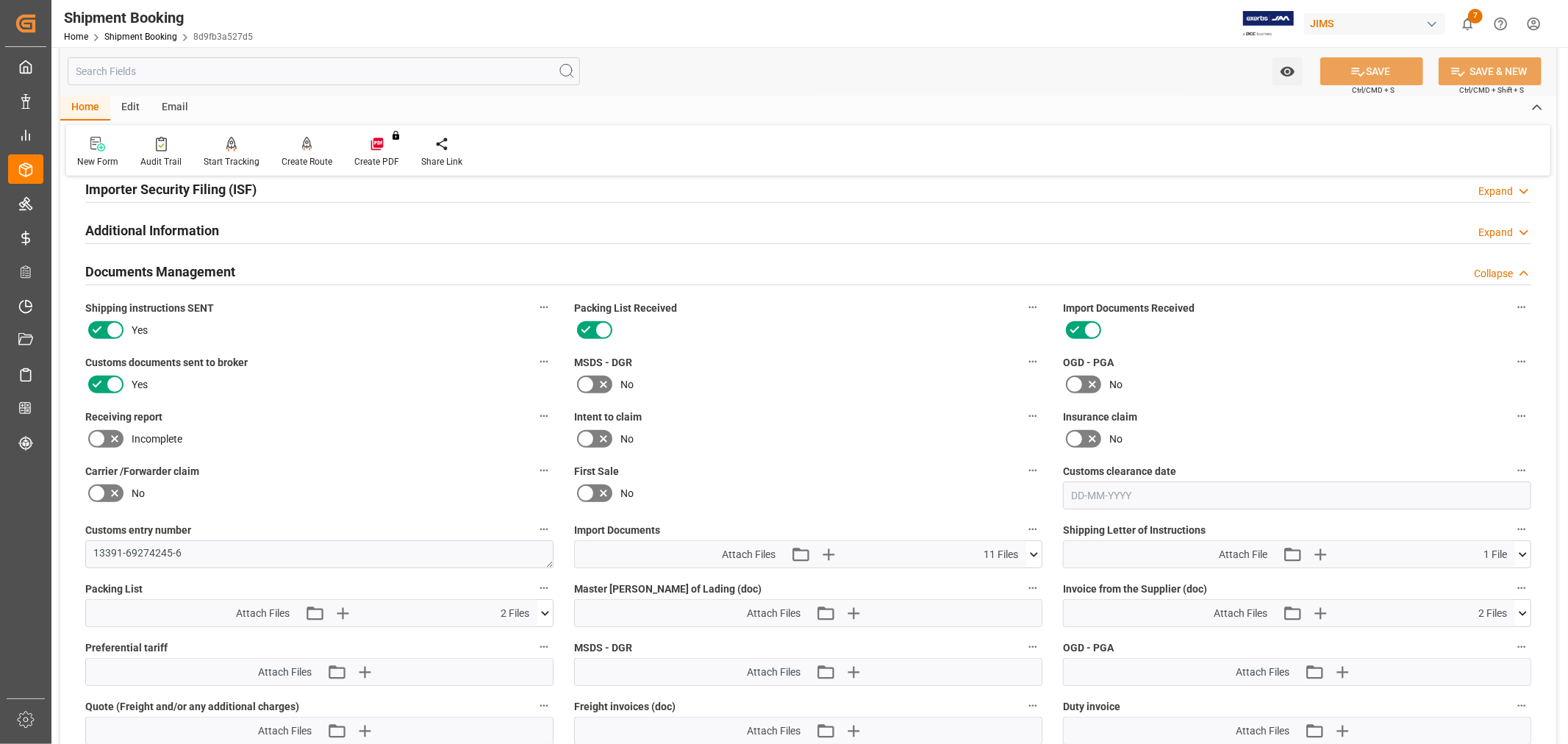
scroll to position [769, 0]
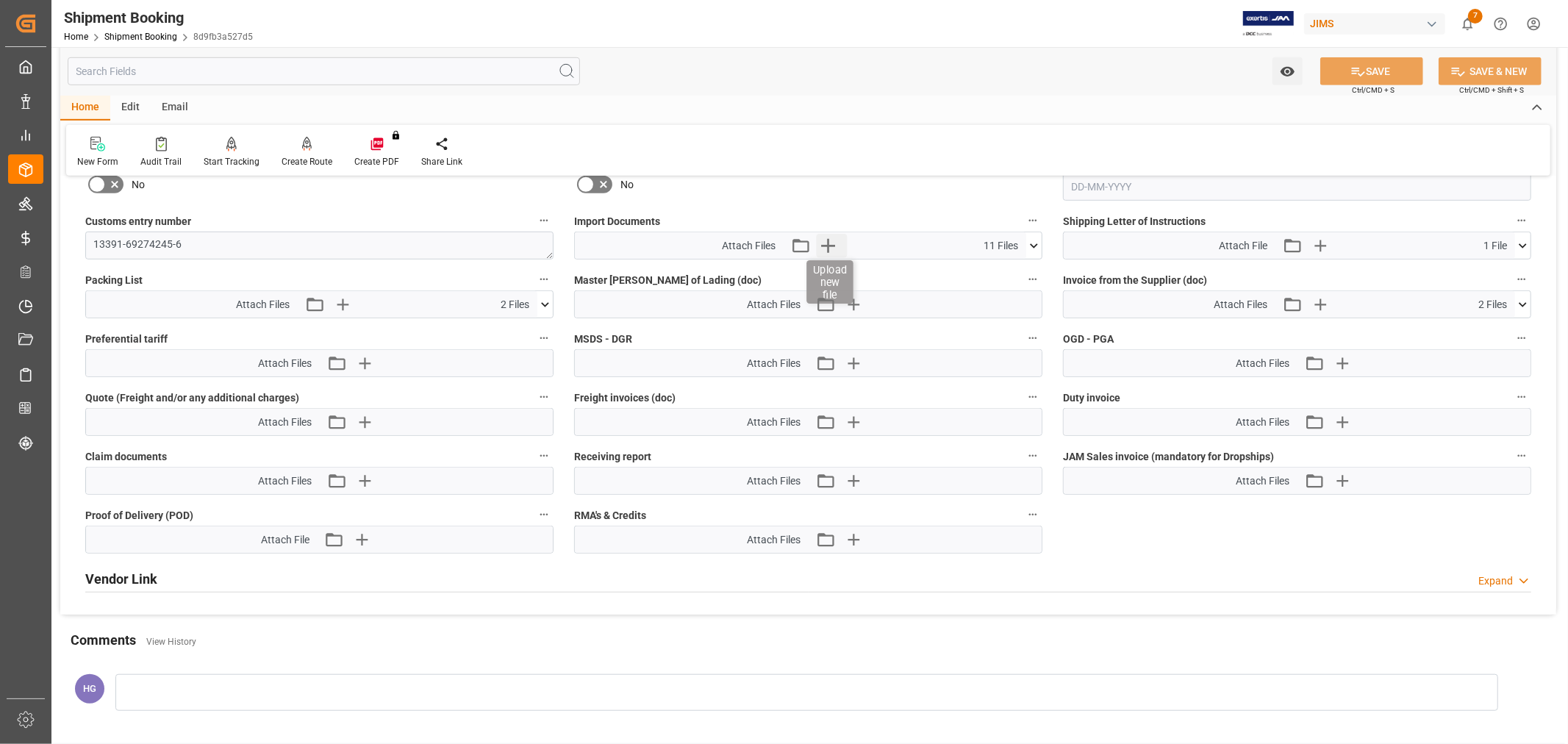
click at [825, 238] on icon "button" at bounding box center [828, 246] width 24 height 24
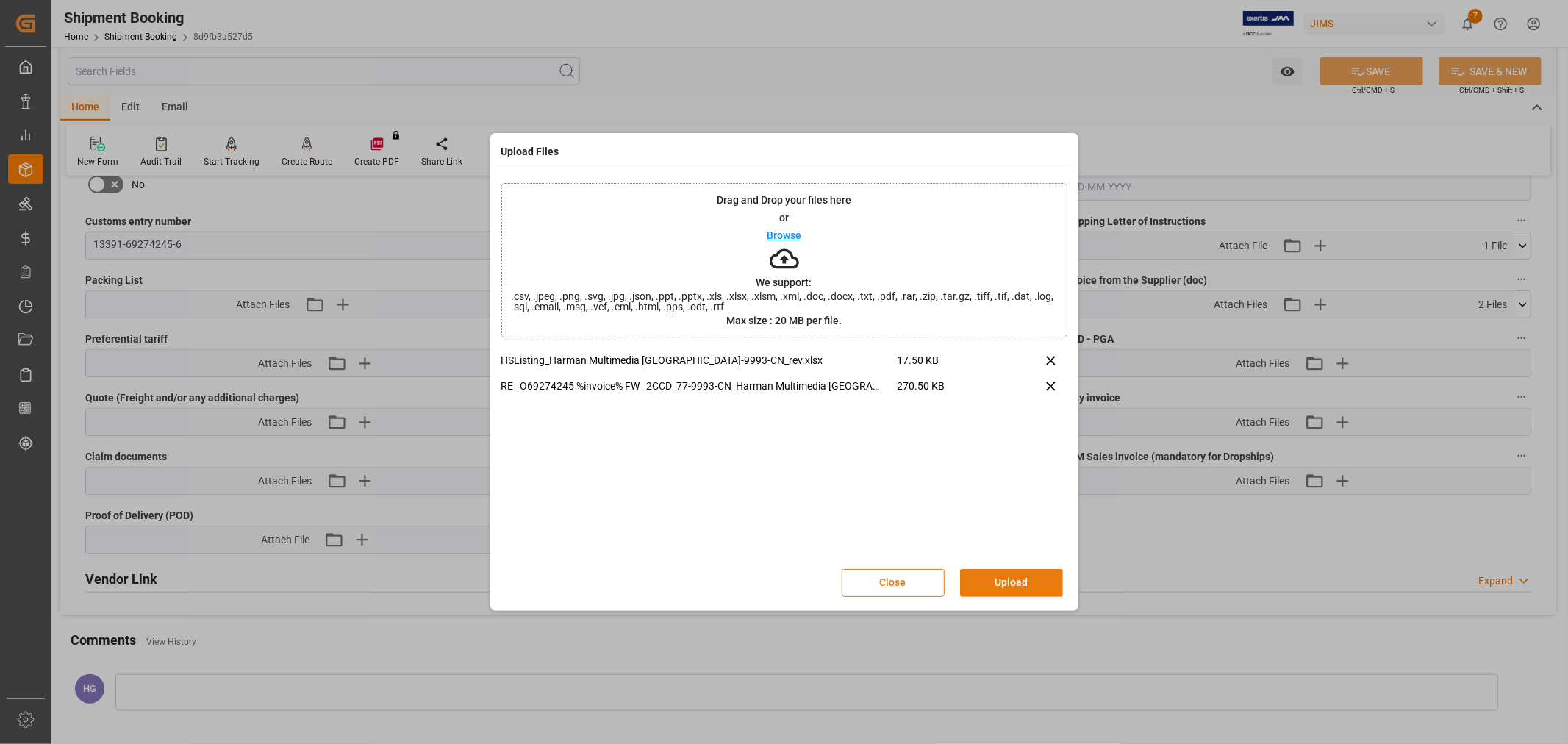
click at [1030, 586] on button "Upload" at bounding box center [1012, 583] width 103 height 28
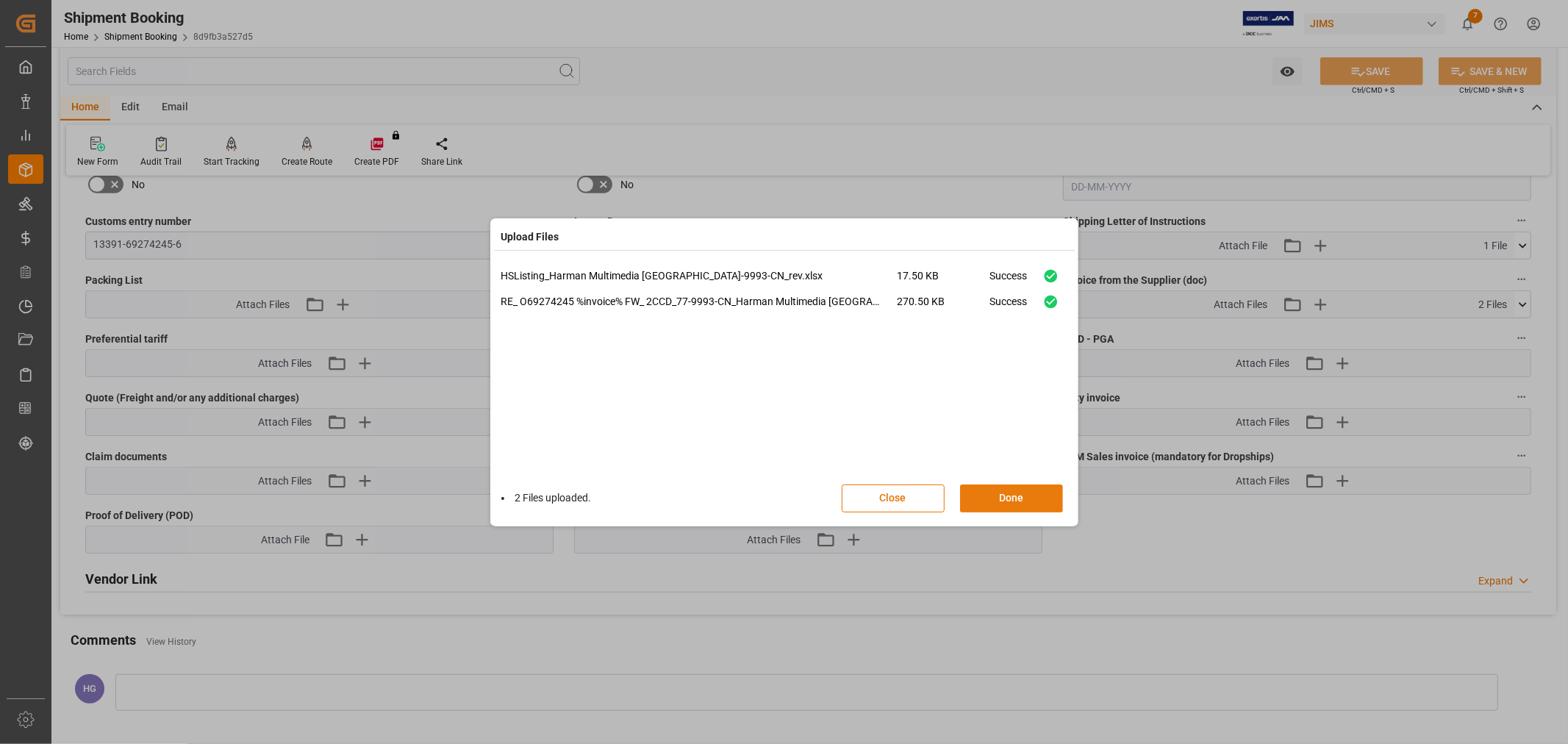
click at [1010, 498] on button "Done" at bounding box center [1012, 498] width 103 height 28
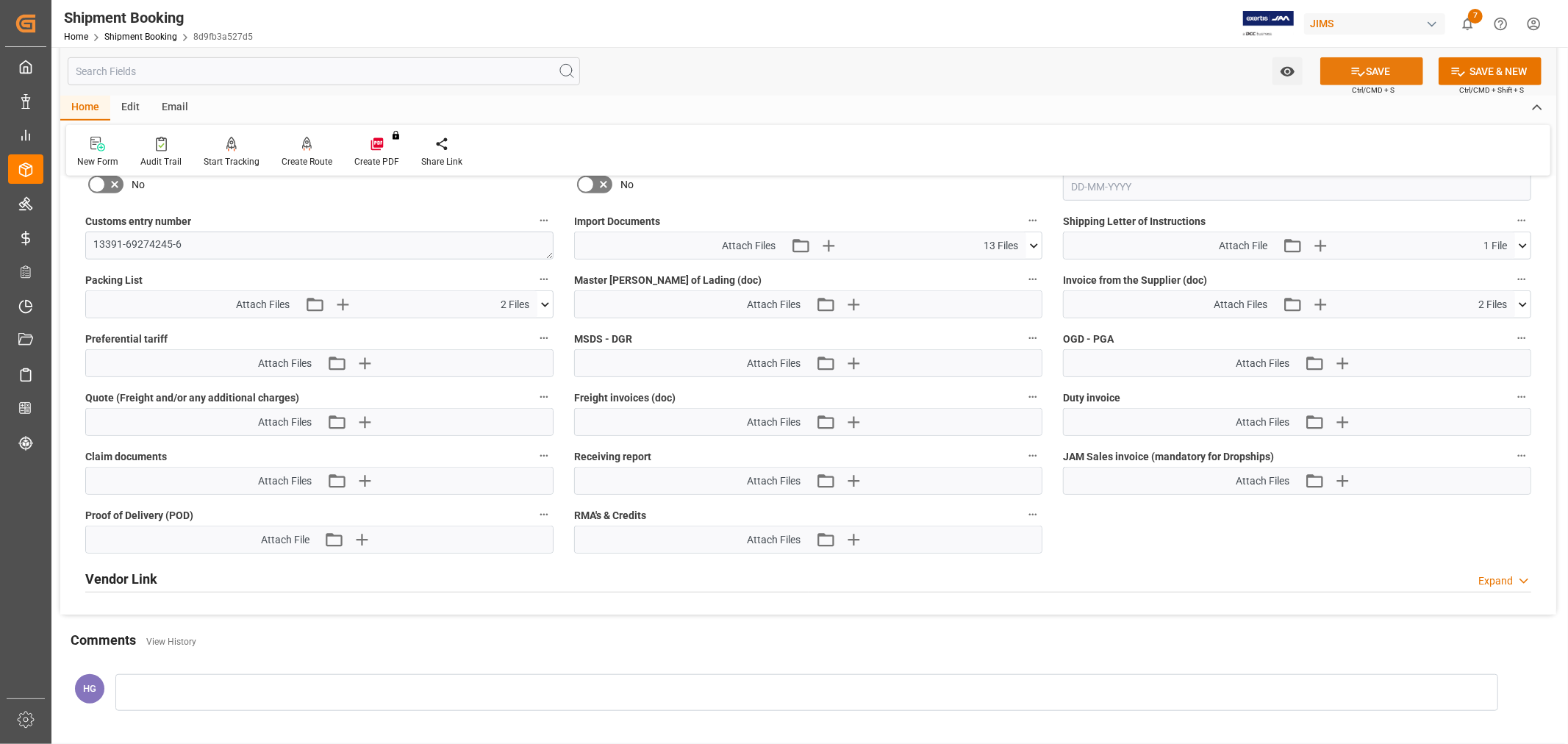
click at [1332, 71] on button "SAVE" at bounding box center [1372, 71] width 103 height 28
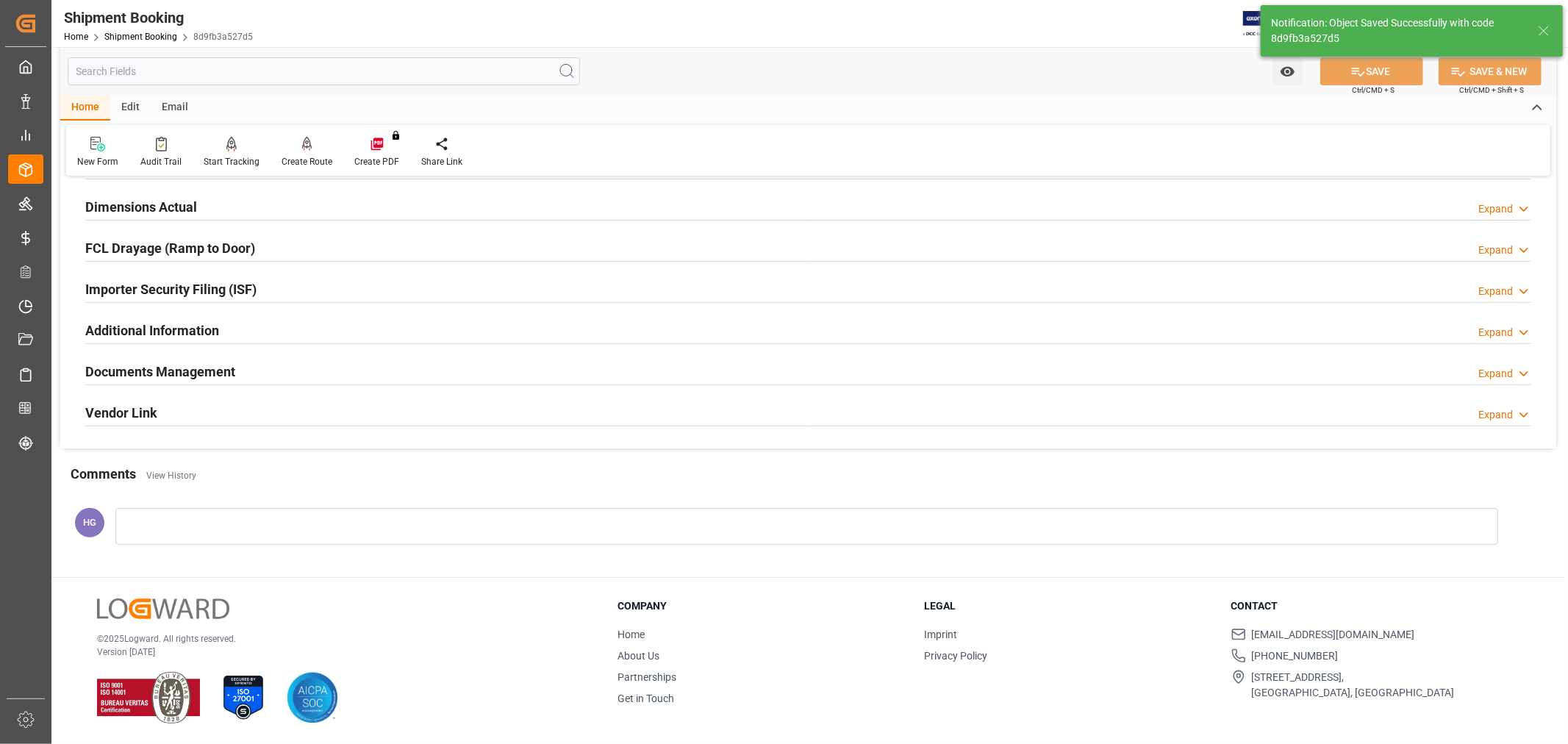
scroll to position [197, 0]
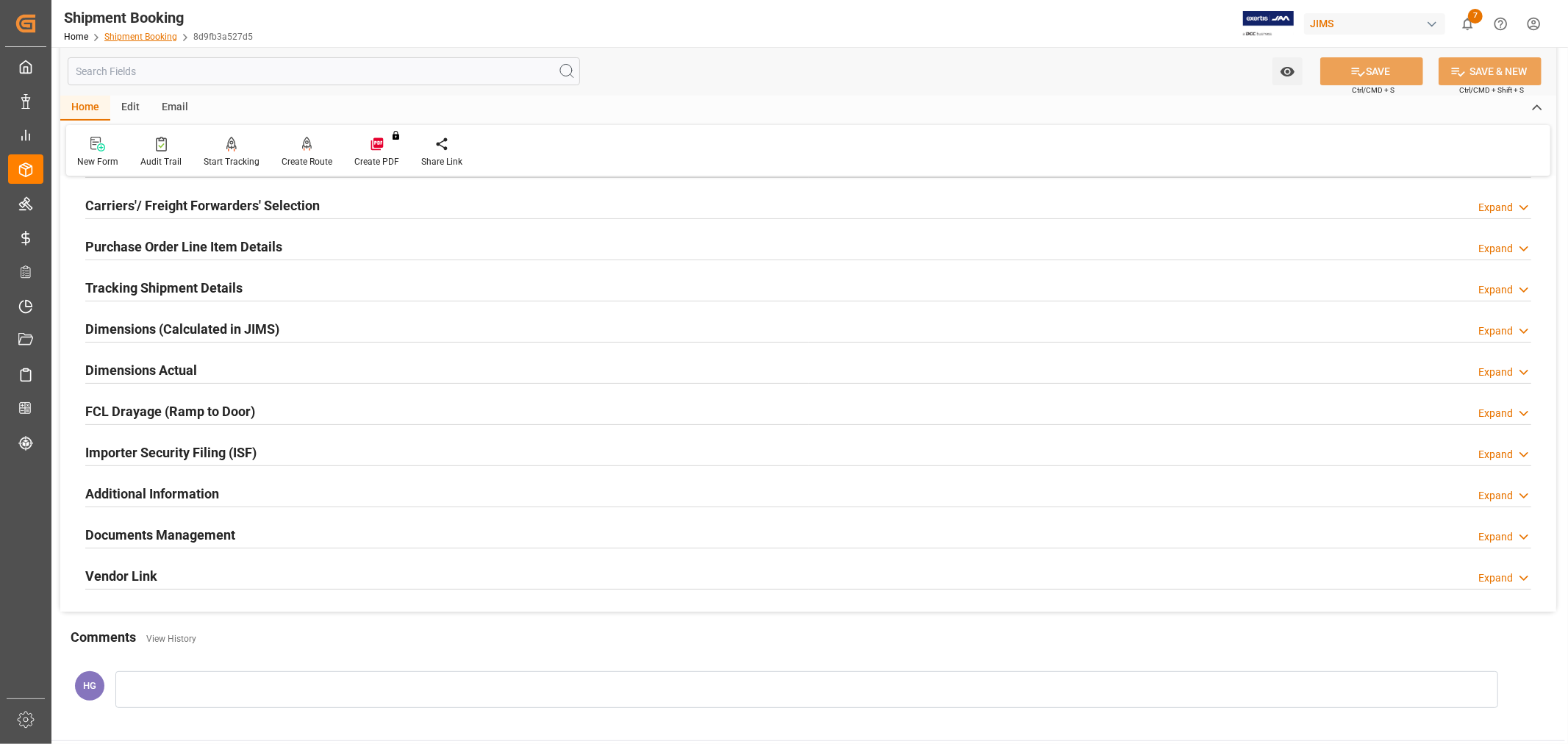
click at [152, 37] on link "Shipment Booking" at bounding box center [140, 36] width 73 height 10
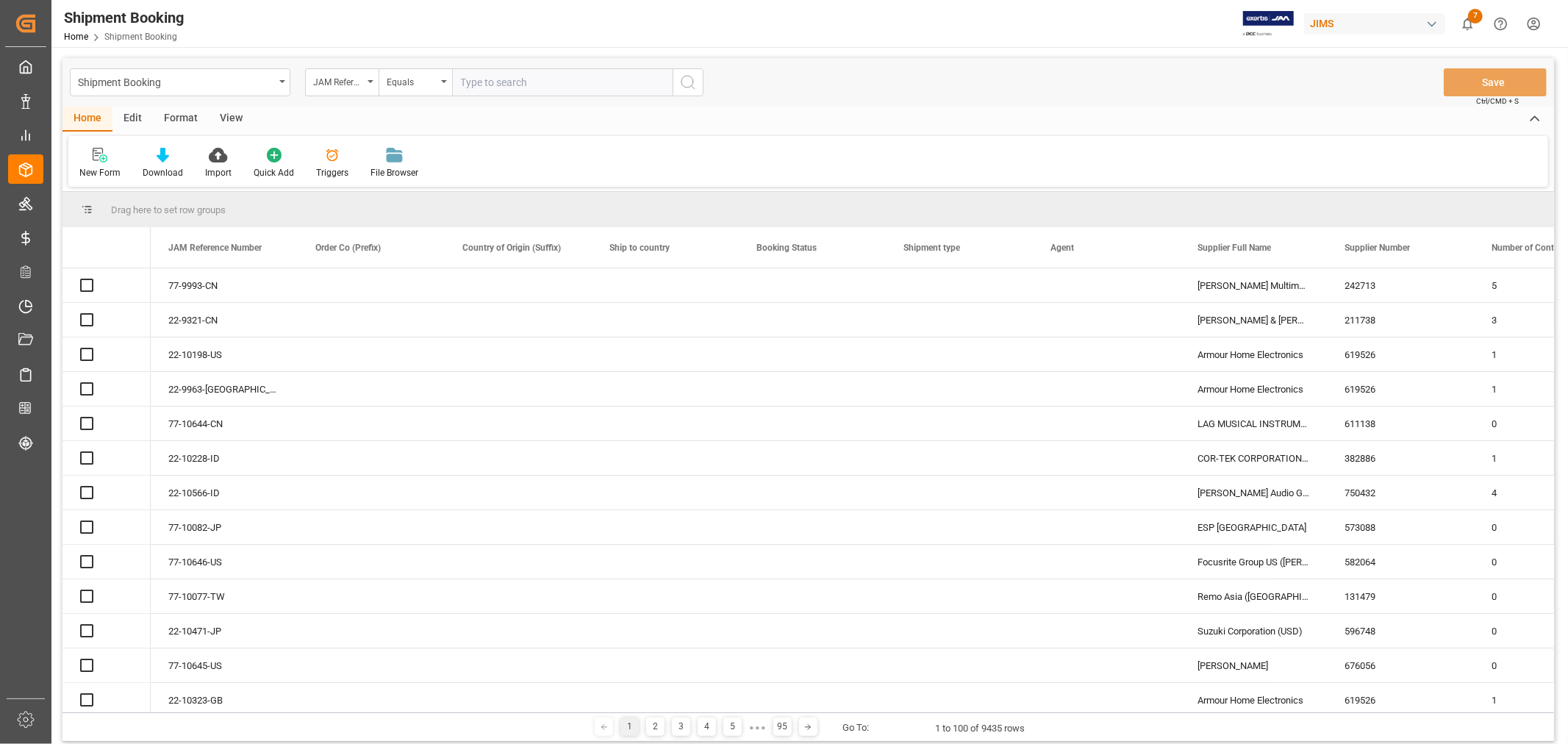
click at [529, 87] on input "text" at bounding box center [562, 82] width 220 height 28
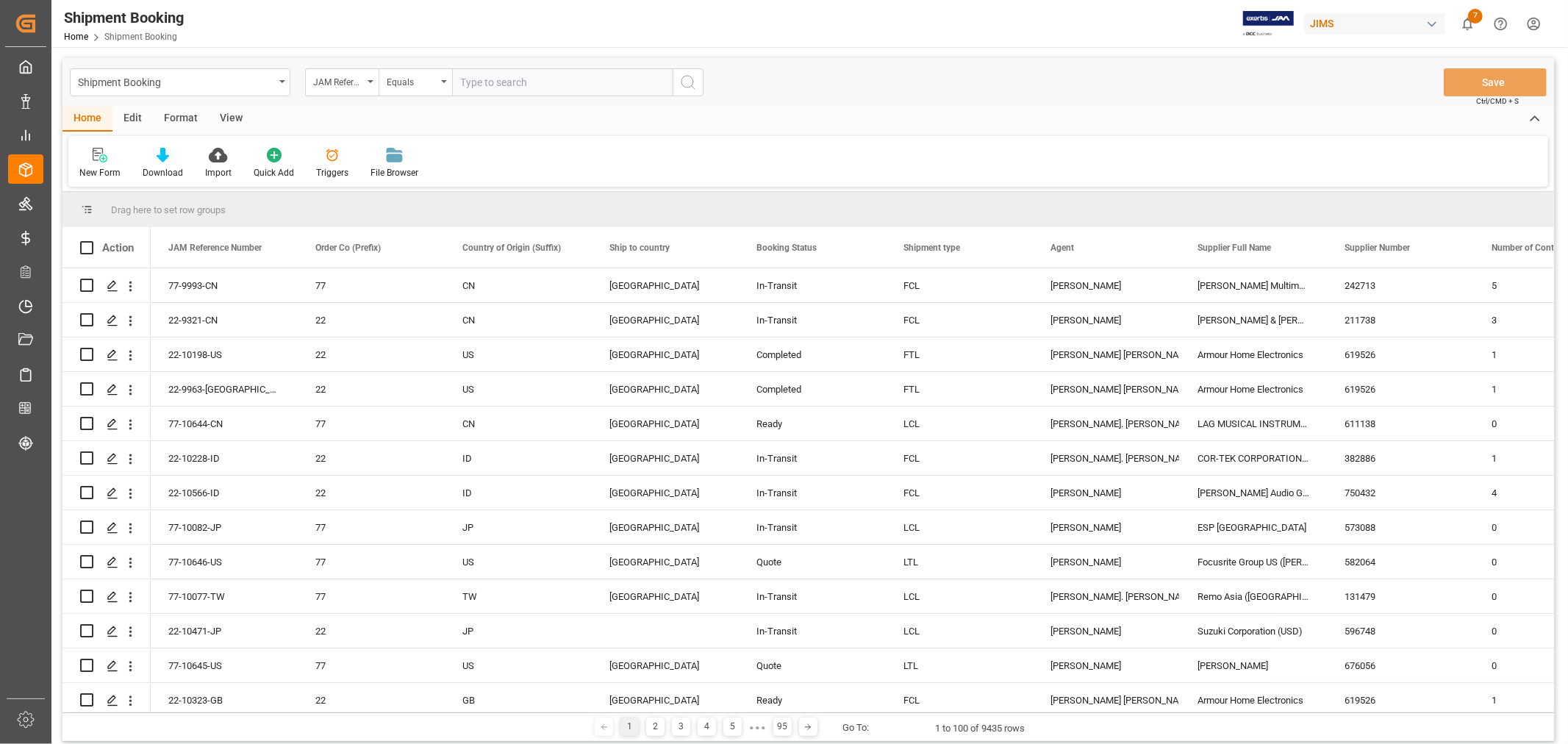
type input "77-9764-CN"
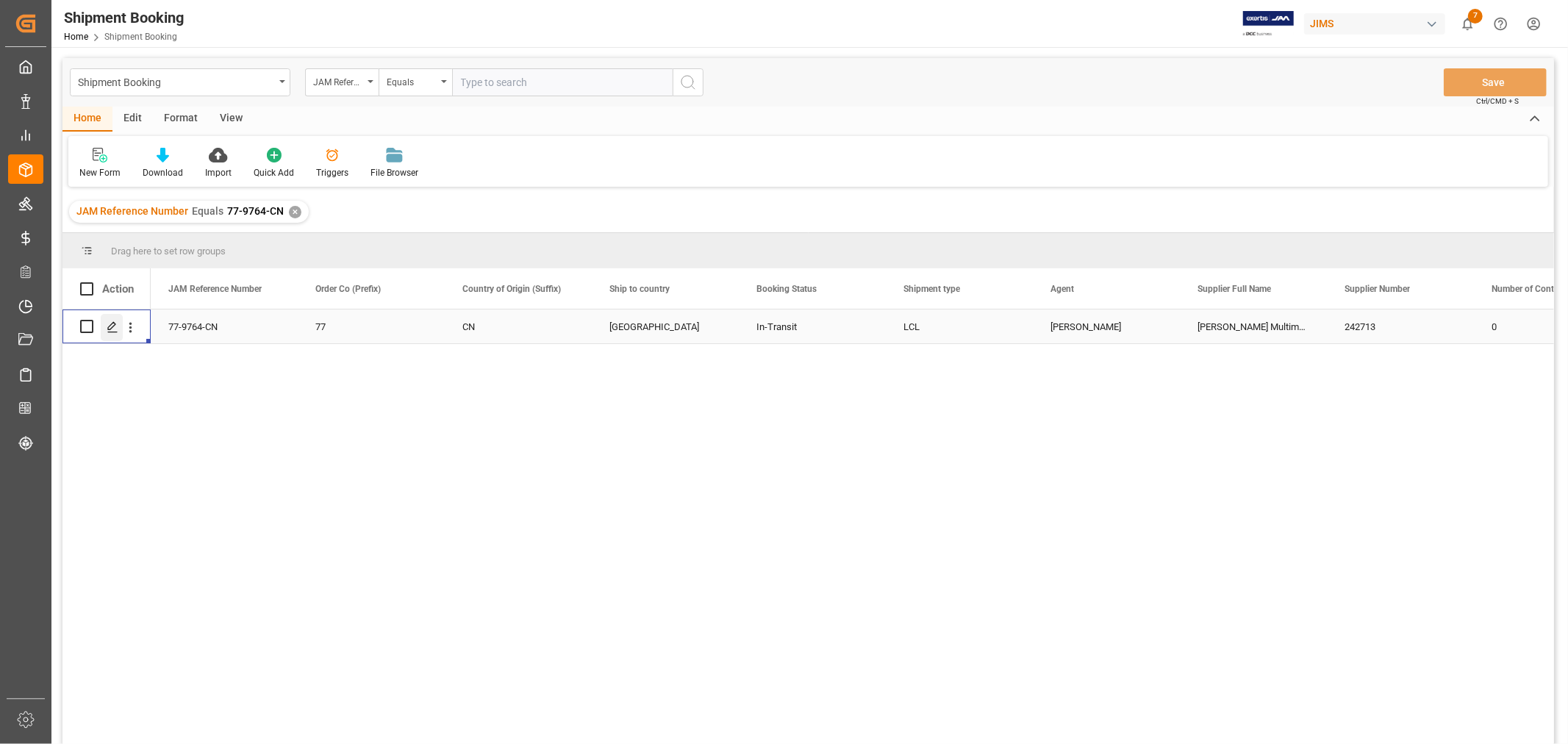
click at [114, 328] on icon "Press SPACE to select this row." at bounding box center [112, 327] width 12 height 12
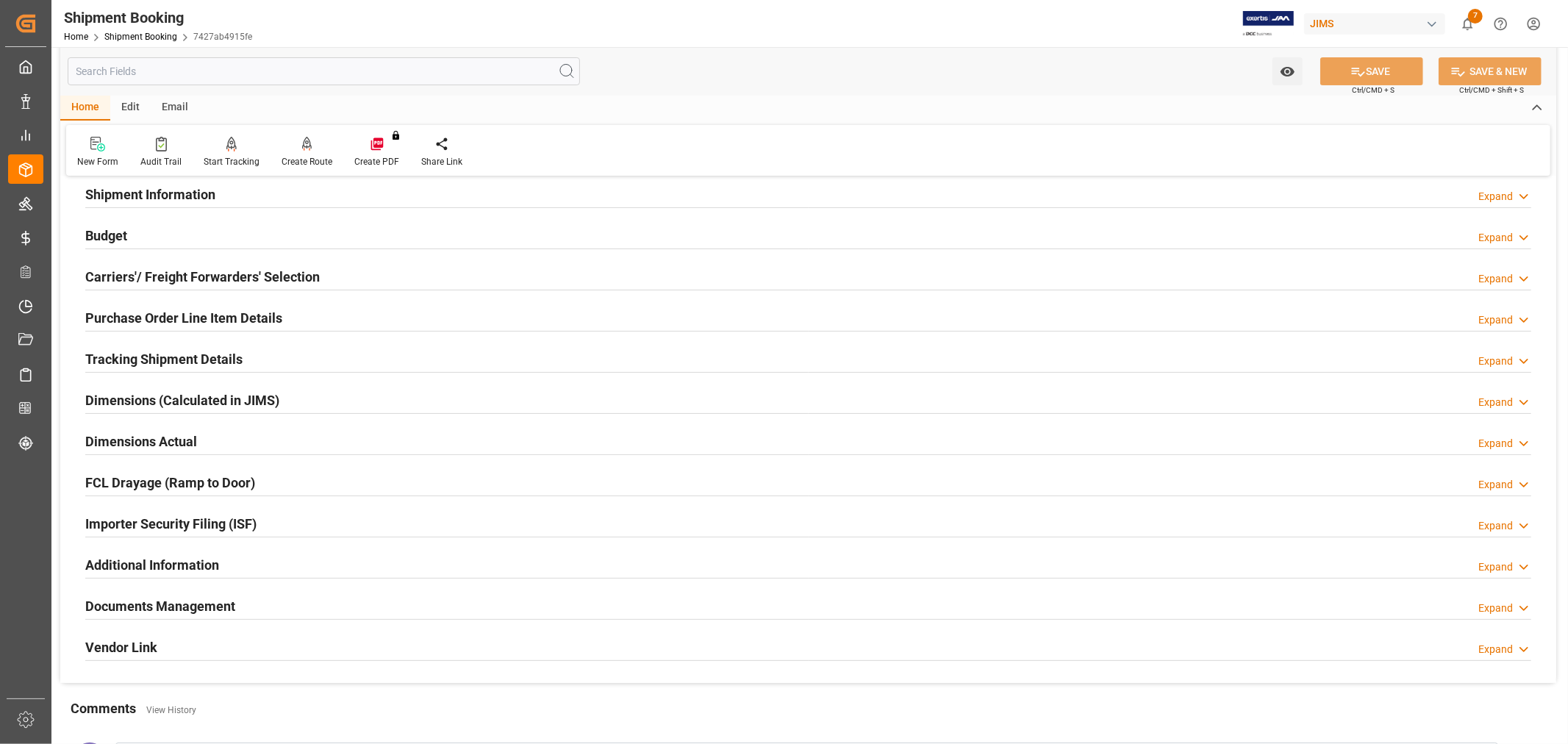
scroll to position [361, 0]
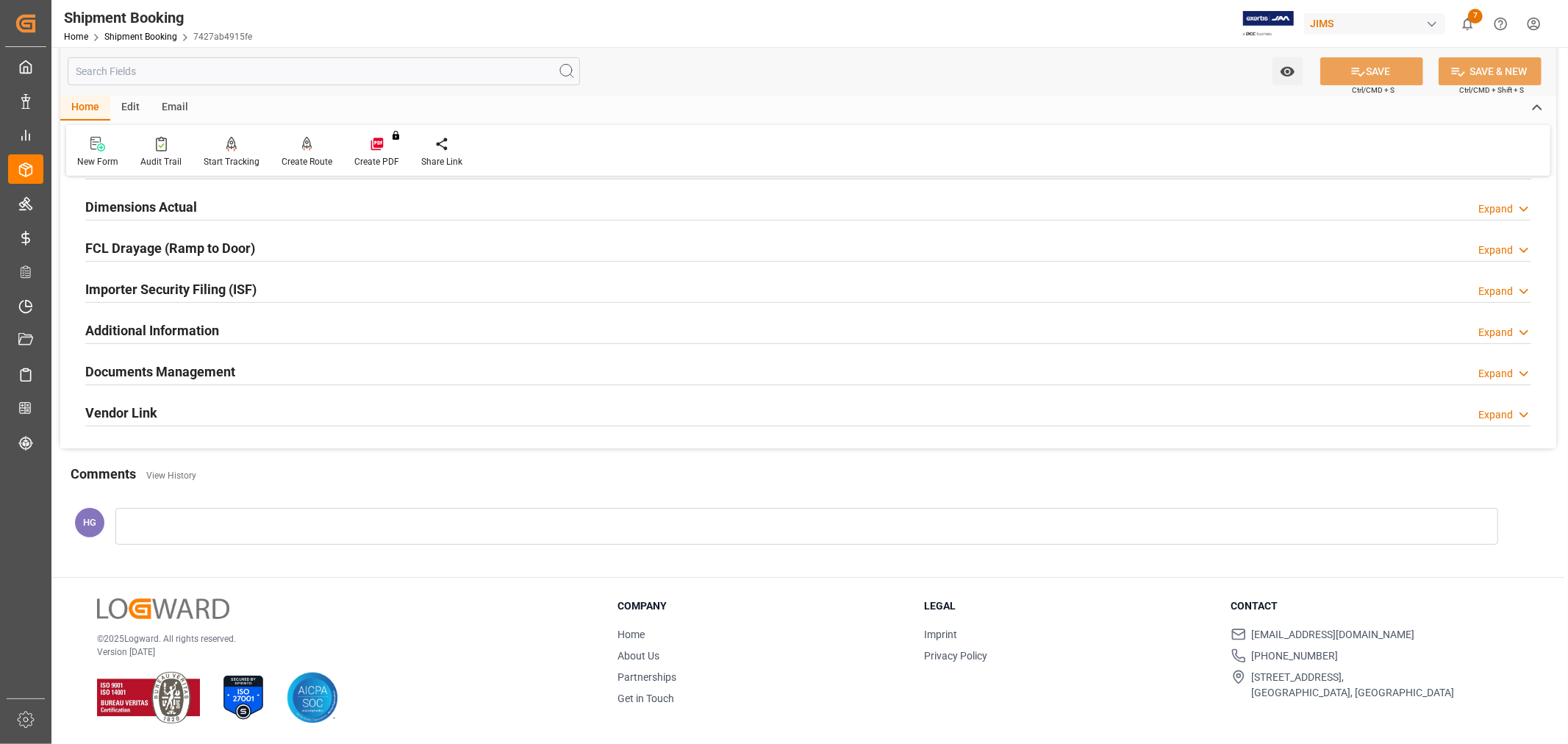
click at [173, 370] on h2 "Documents Management" at bounding box center [160, 372] width 150 height 20
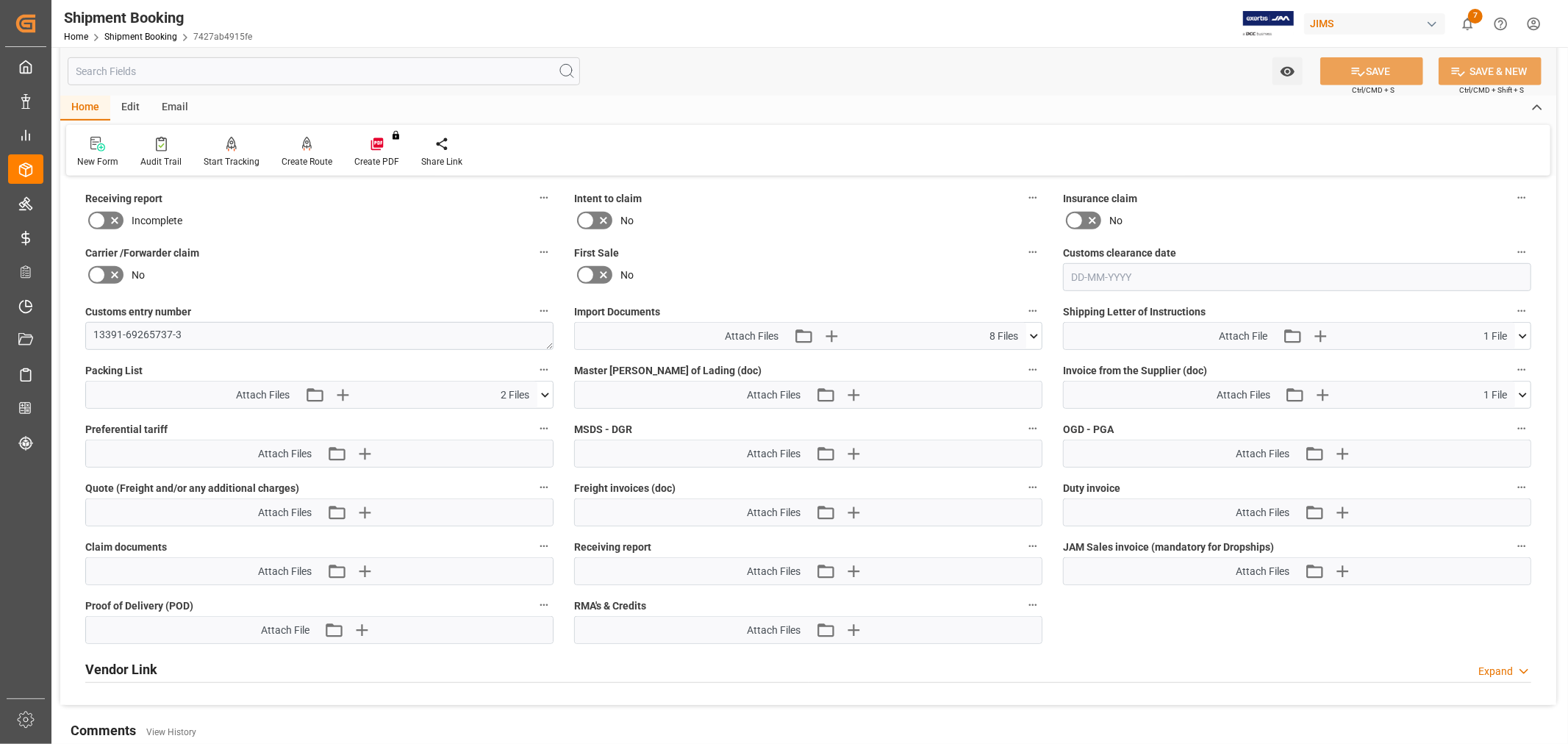
scroll to position [687, 0]
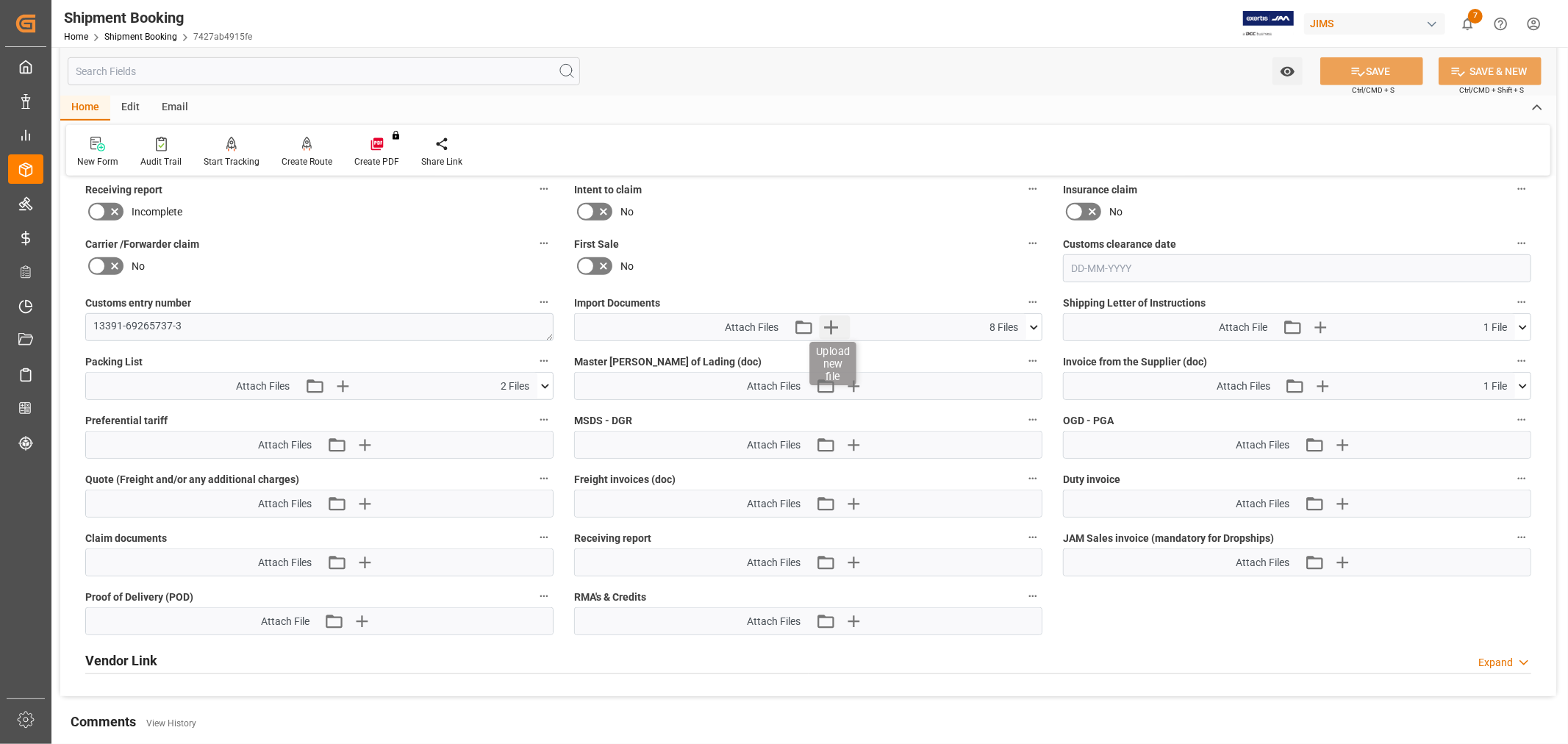
click at [824, 322] on icon "button" at bounding box center [830, 327] width 14 height 14
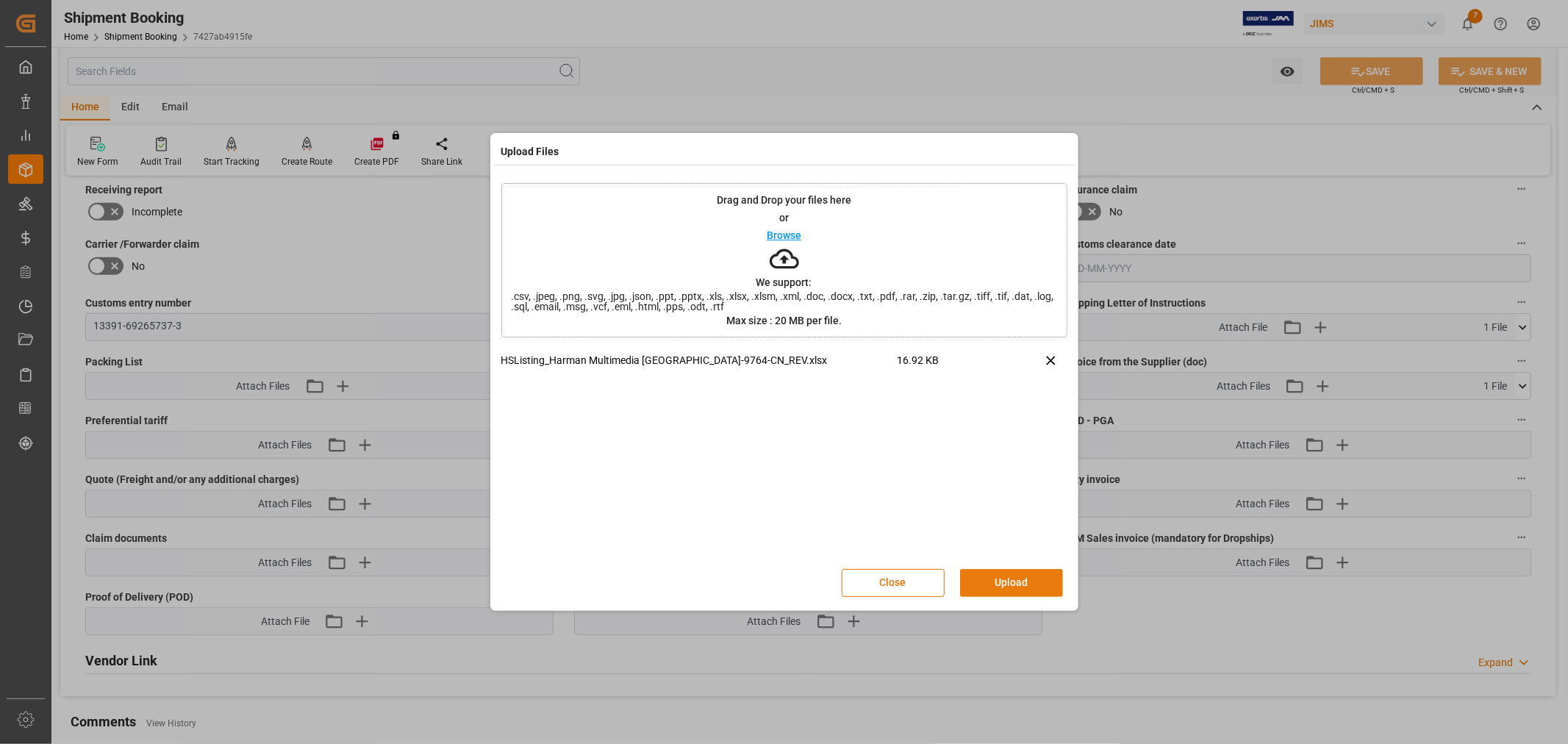
click at [1018, 577] on button "Upload" at bounding box center [1012, 583] width 103 height 28
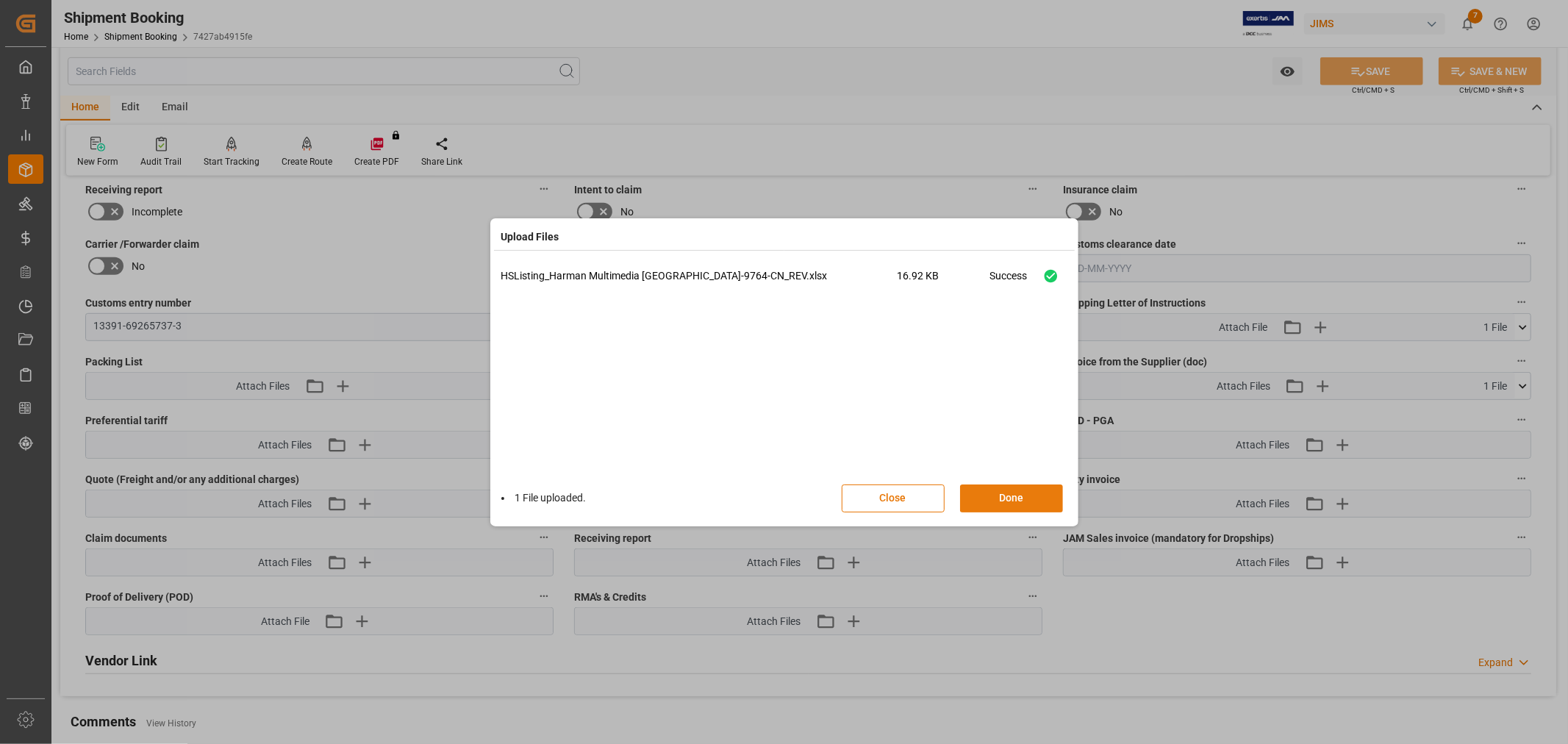
click at [1008, 498] on button "Done" at bounding box center [1012, 498] width 103 height 28
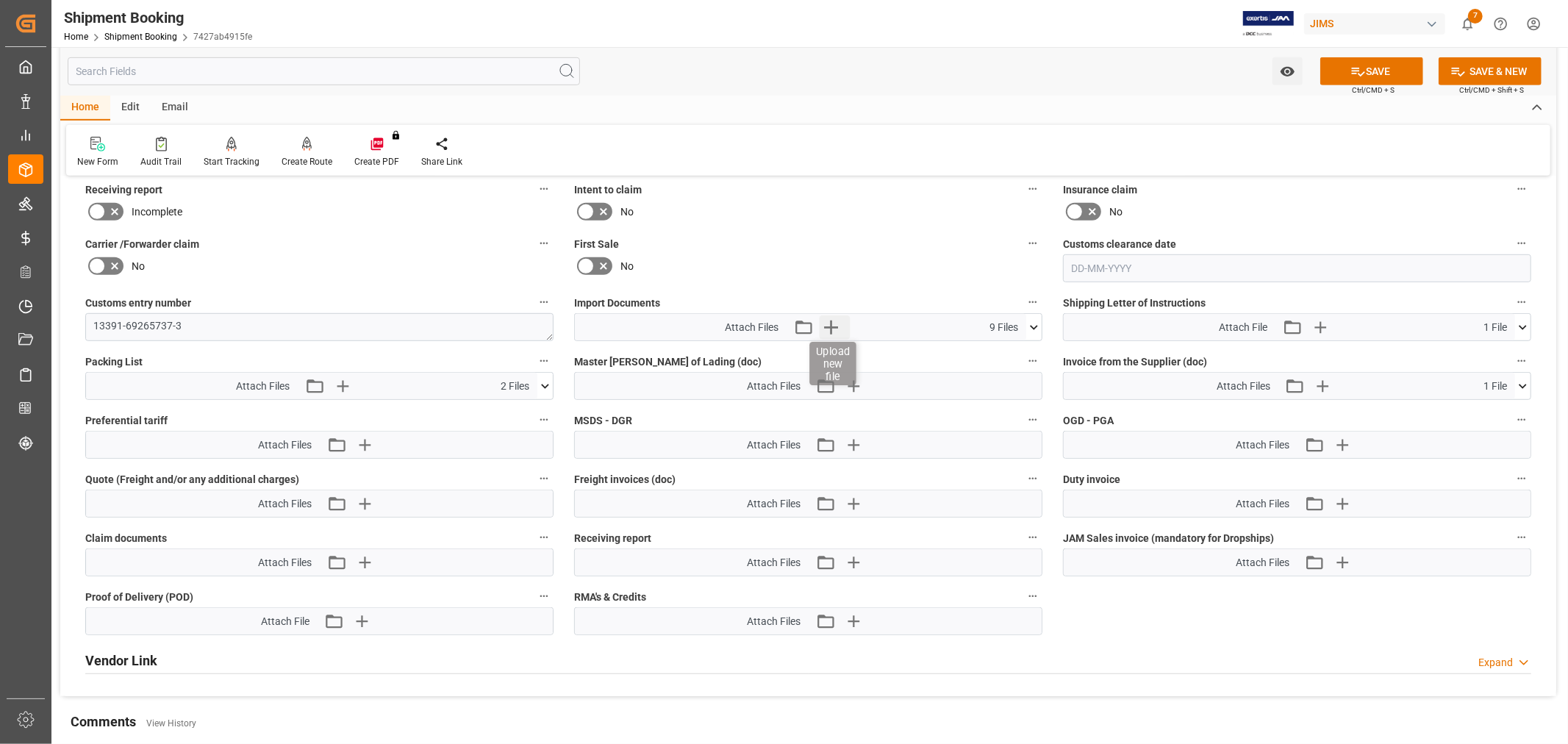
click at [826, 319] on icon "button" at bounding box center [830, 327] width 24 height 24
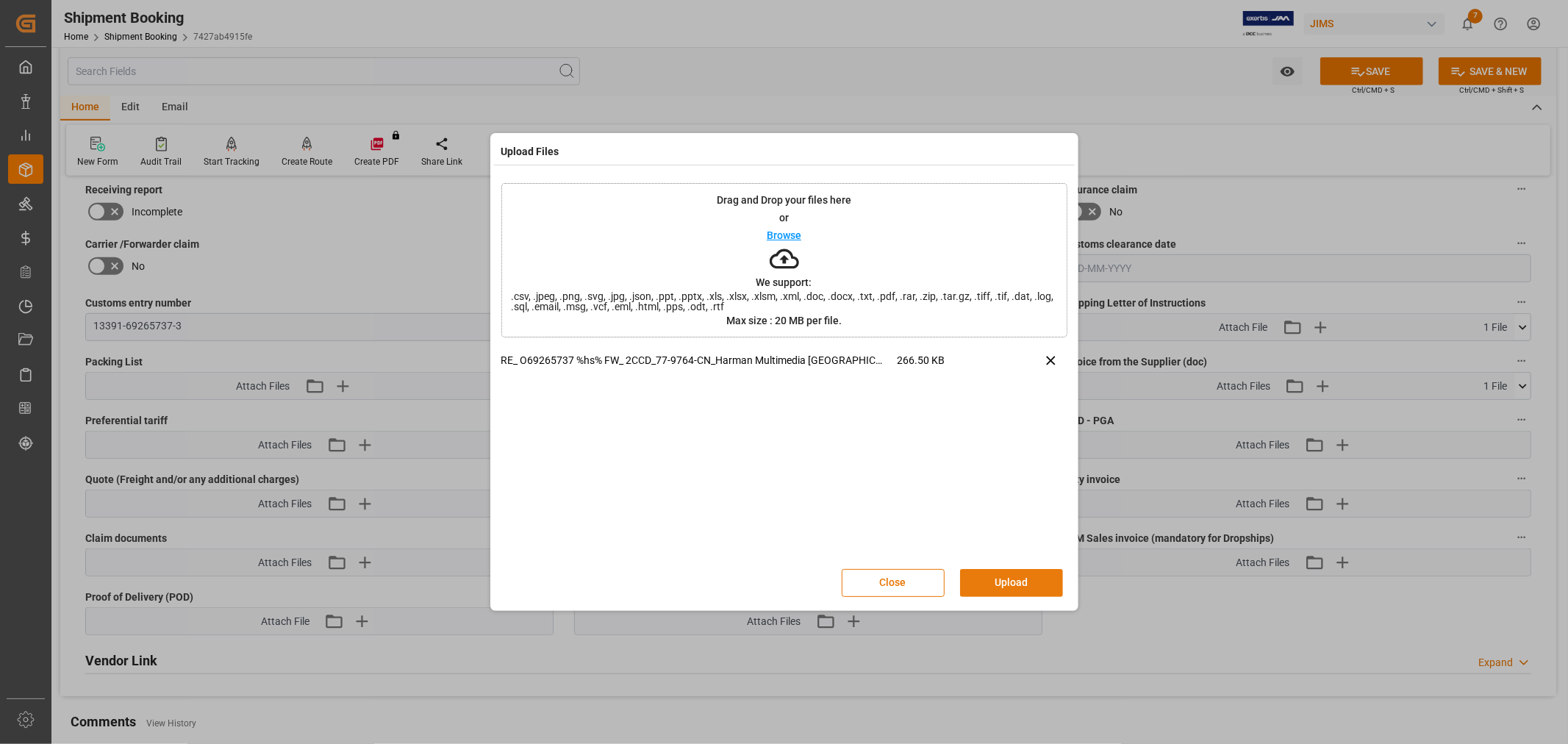
click at [1020, 569] on button "Upload" at bounding box center [1012, 583] width 103 height 28
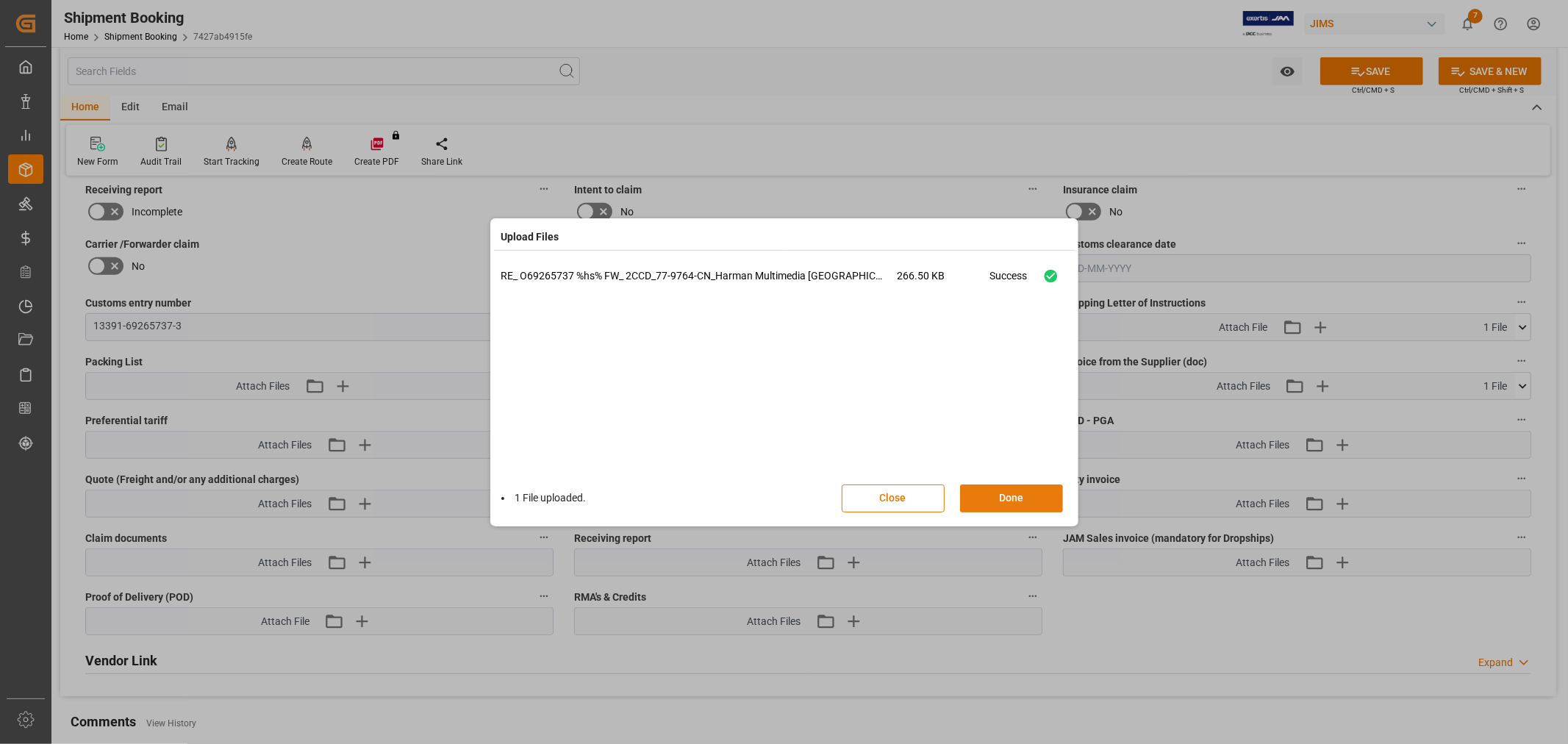
click at [1018, 493] on button "Done" at bounding box center [1012, 498] width 103 height 28
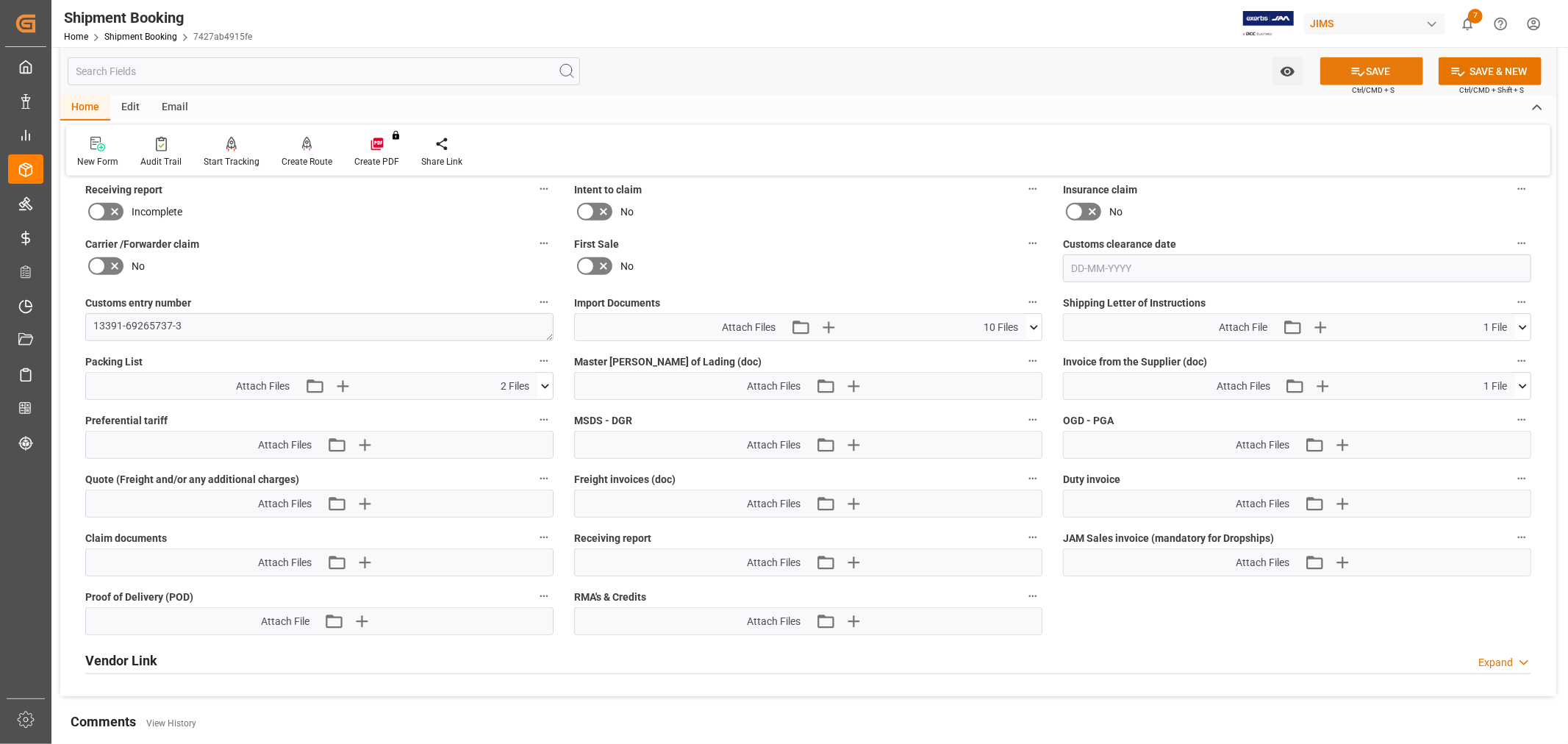
click at [1353, 67] on icon at bounding box center [1357, 71] width 16 height 16
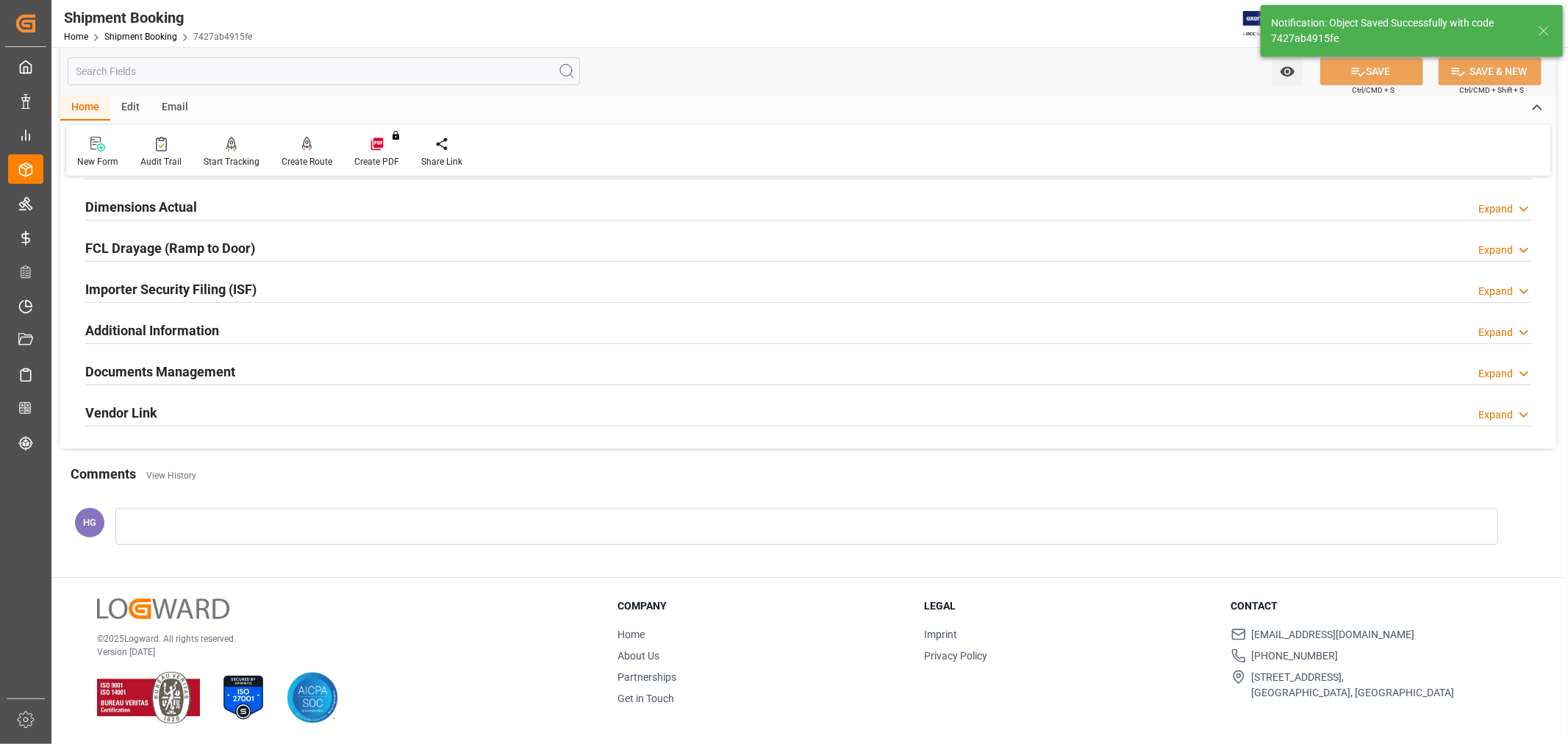
scroll to position [361, 0]
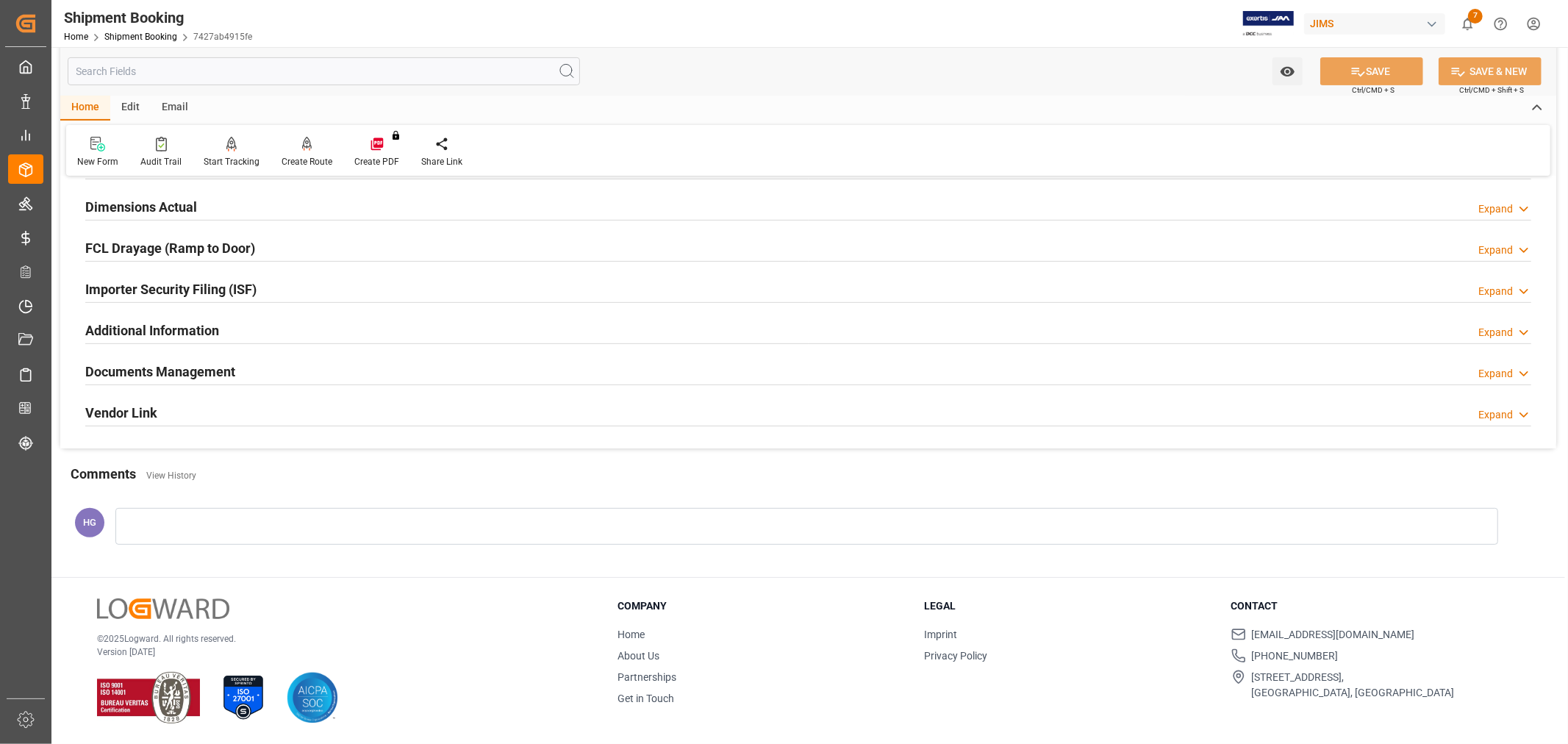
click at [791, 577] on div "© 2025 Logward. All rights reserved. Version 1.1.86 Company Home About Us Partn…" at bounding box center [808, 660] width 1514 height 167
